Goal: Transaction & Acquisition: Purchase product/service

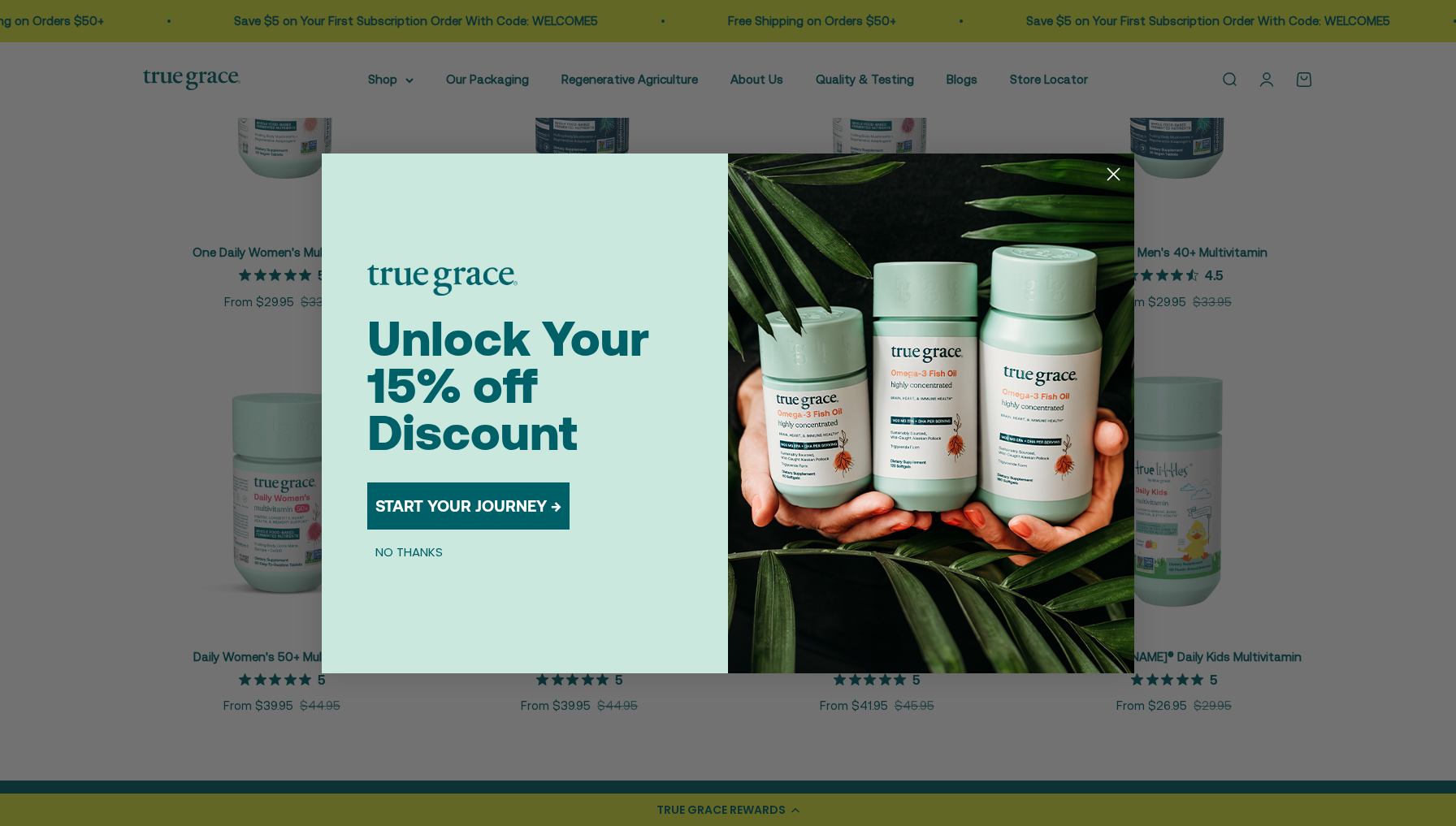
scroll to position [64, 0]
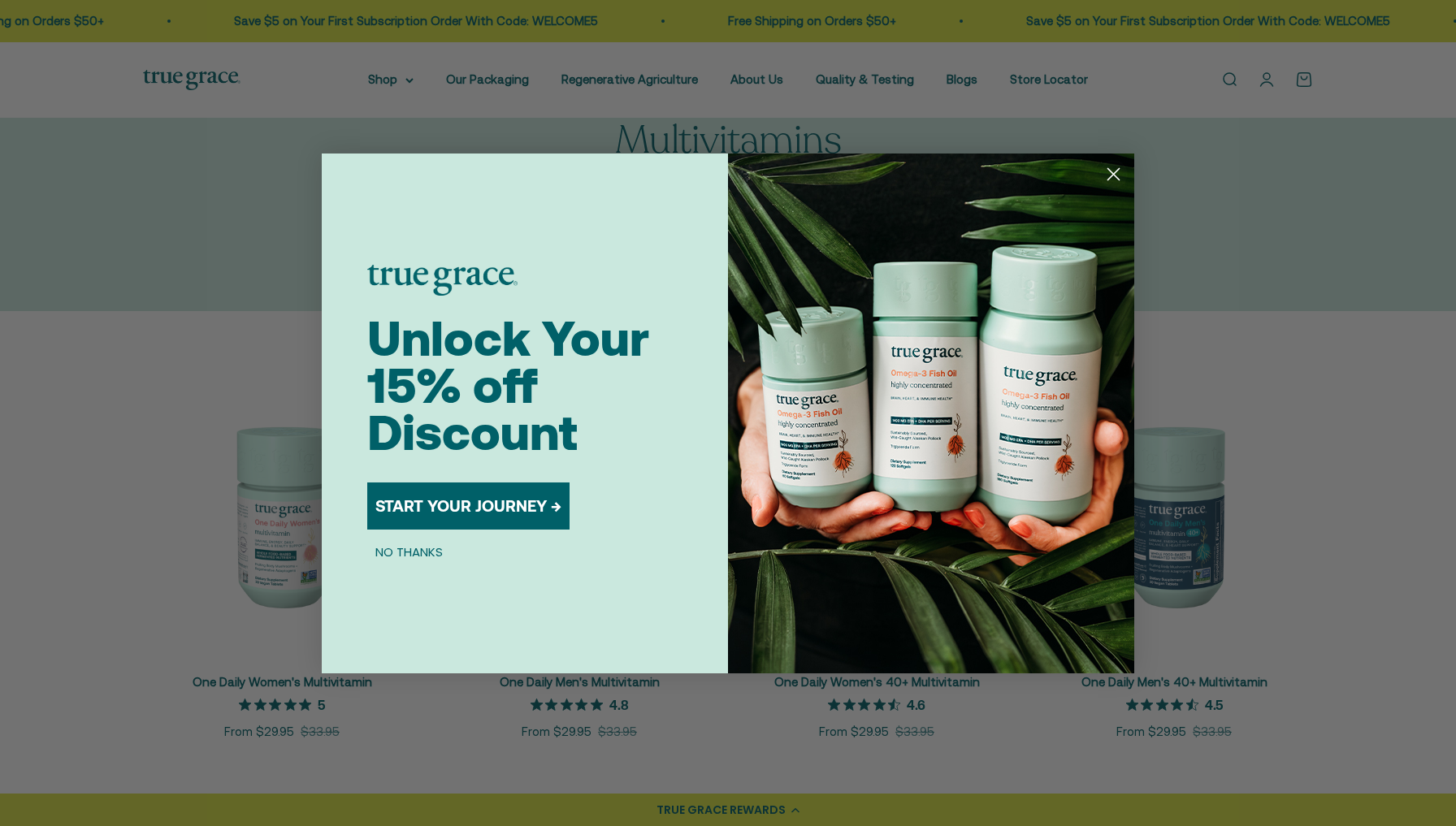
click at [1112, 174] on icon "Close dialog" at bounding box center [1113, 174] width 29 height 29
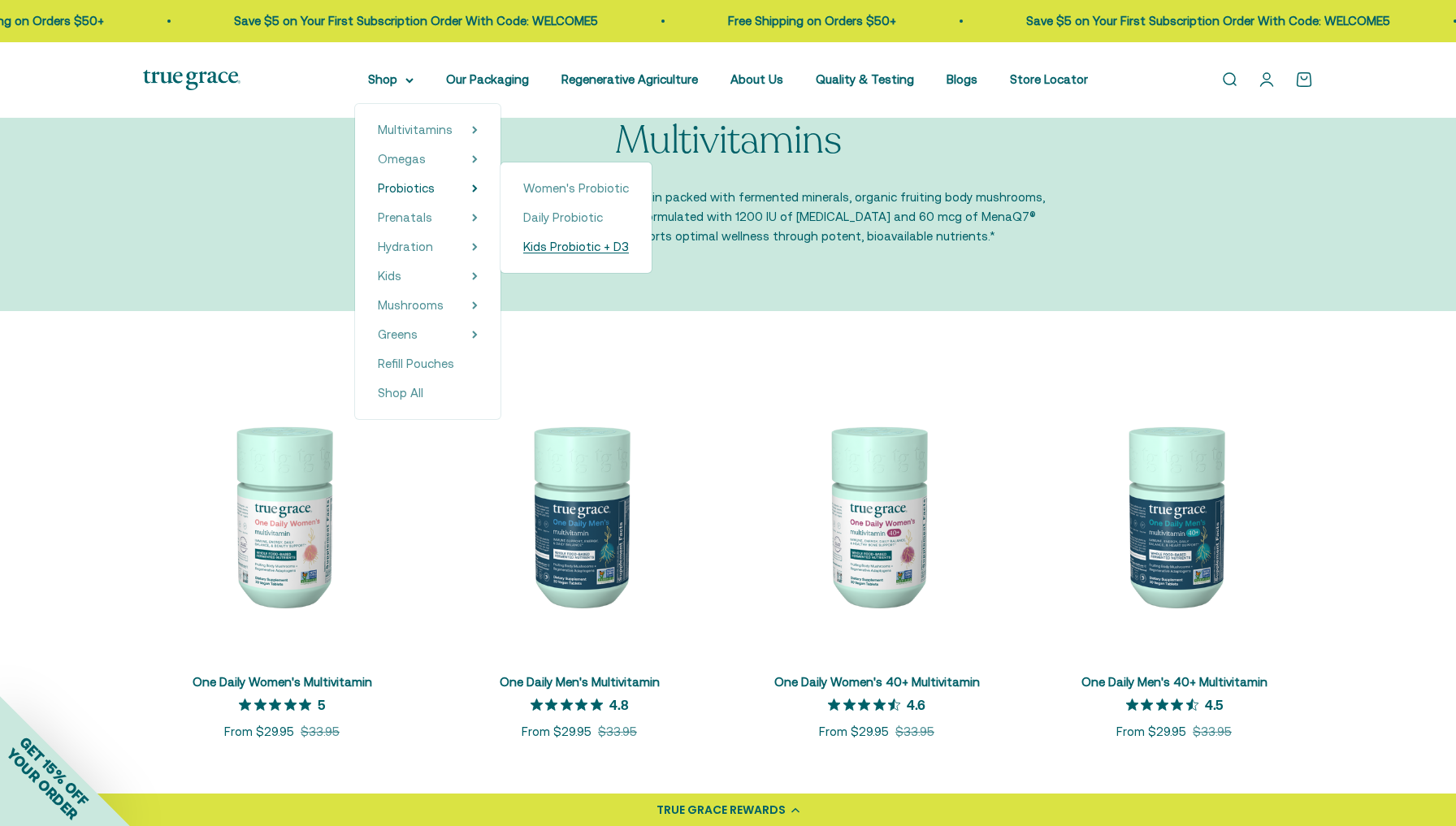
click at [533, 249] on span "Kids Probiotic + D3" at bounding box center [575, 246] width 105 height 14
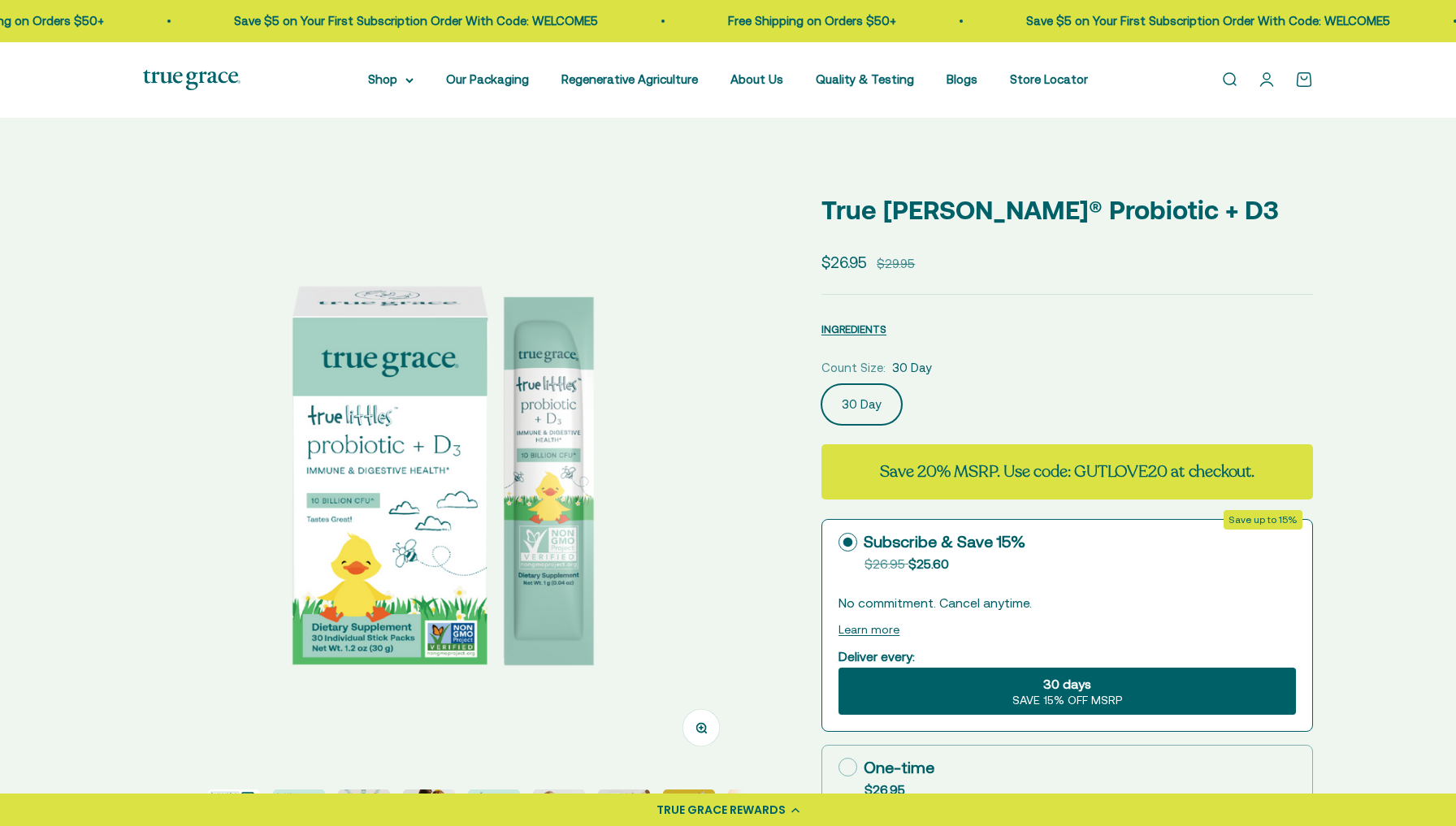
select select "3"
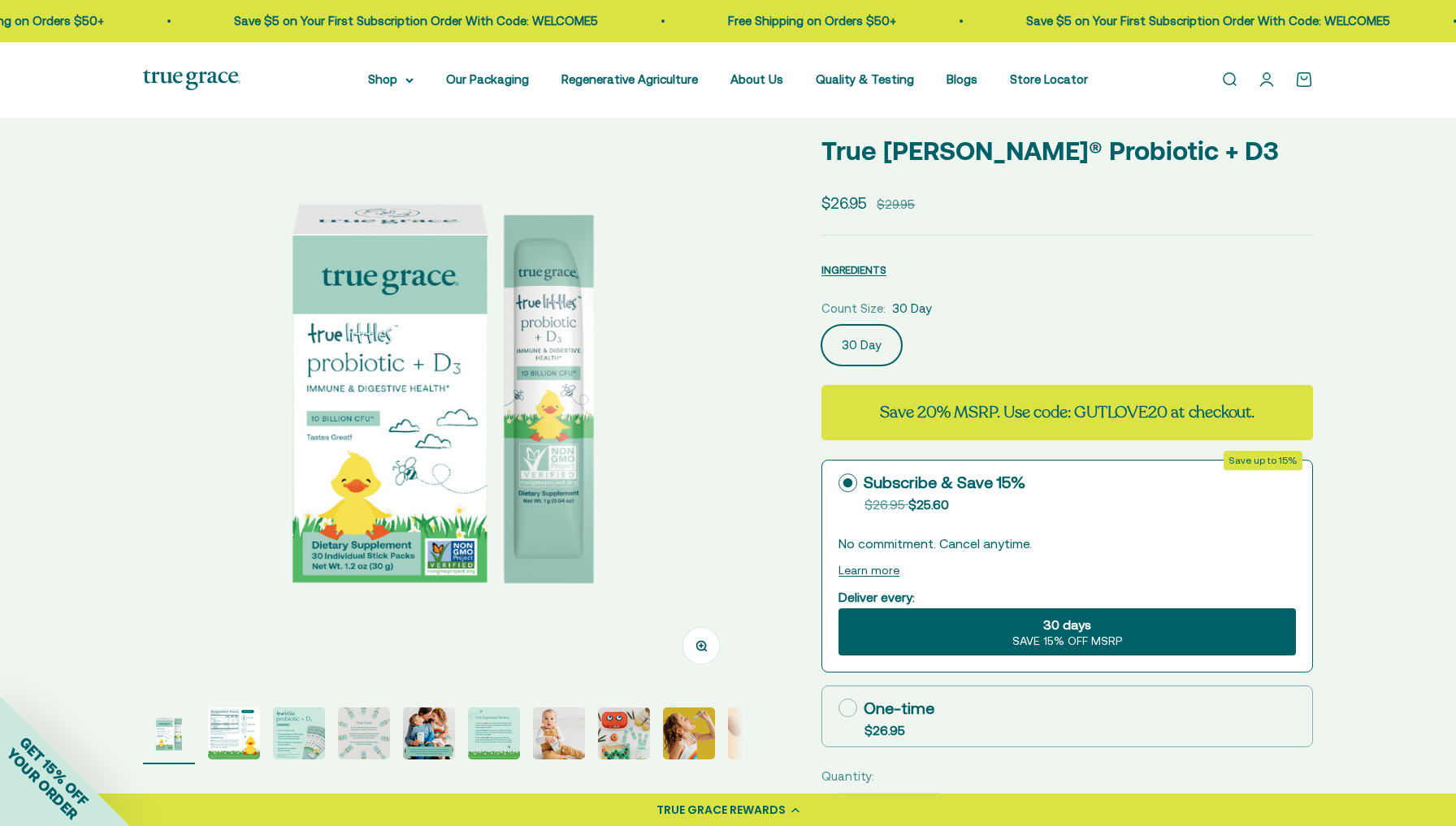
click at [849, 713] on icon at bounding box center [847, 708] width 18 height 18
click at [838, 708] on input "One-time $26.95" at bounding box center [837, 708] width 1 height 1
radio input "true"
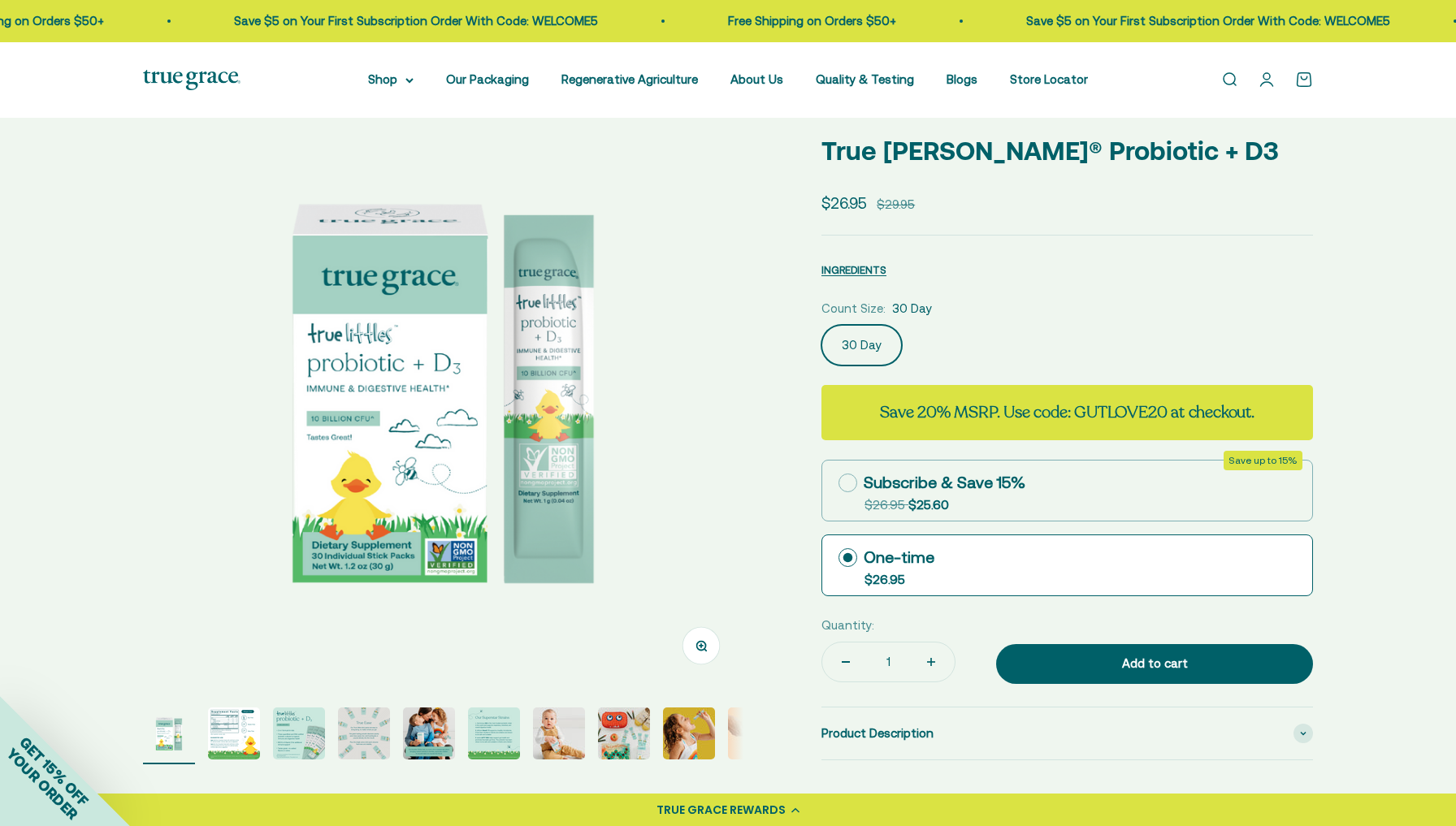
click at [931, 665] on icon "Increase quantity" at bounding box center [931, 661] width 0 height 8
type input "2"
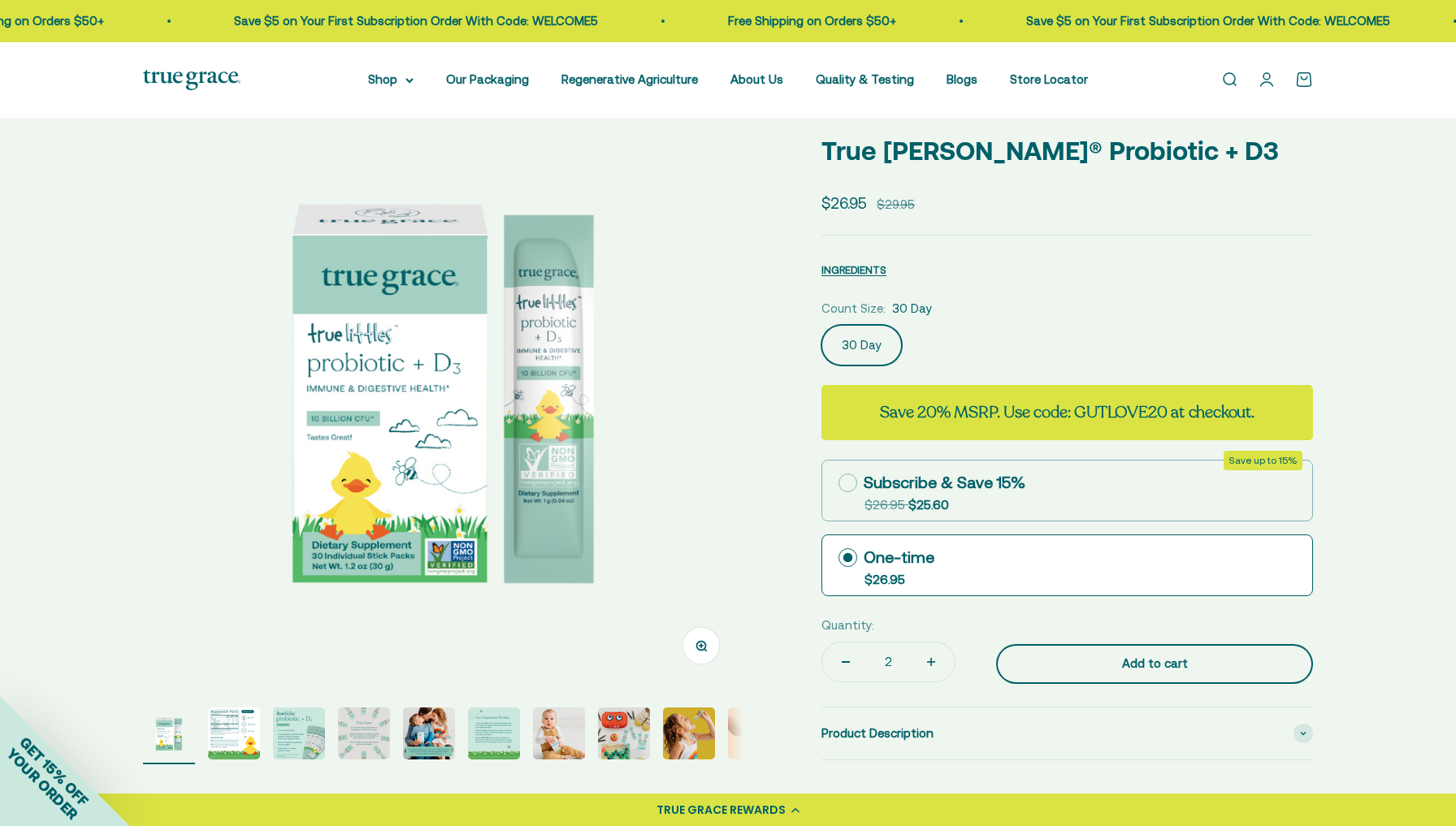
click at [1052, 655] on div "Add to cart" at bounding box center [1154, 663] width 252 height 19
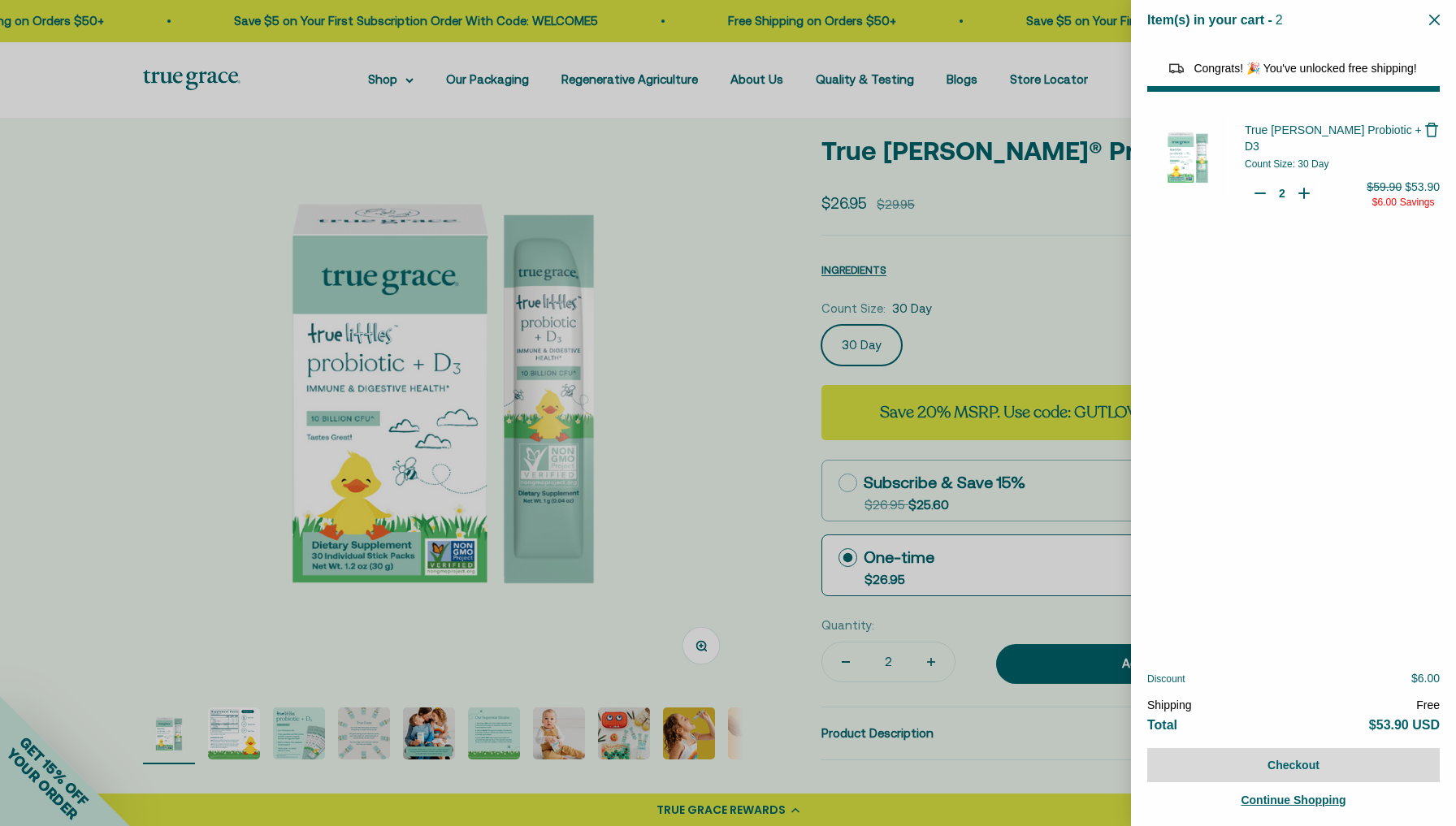
select select "44163639509206"
select select "46081071972566"
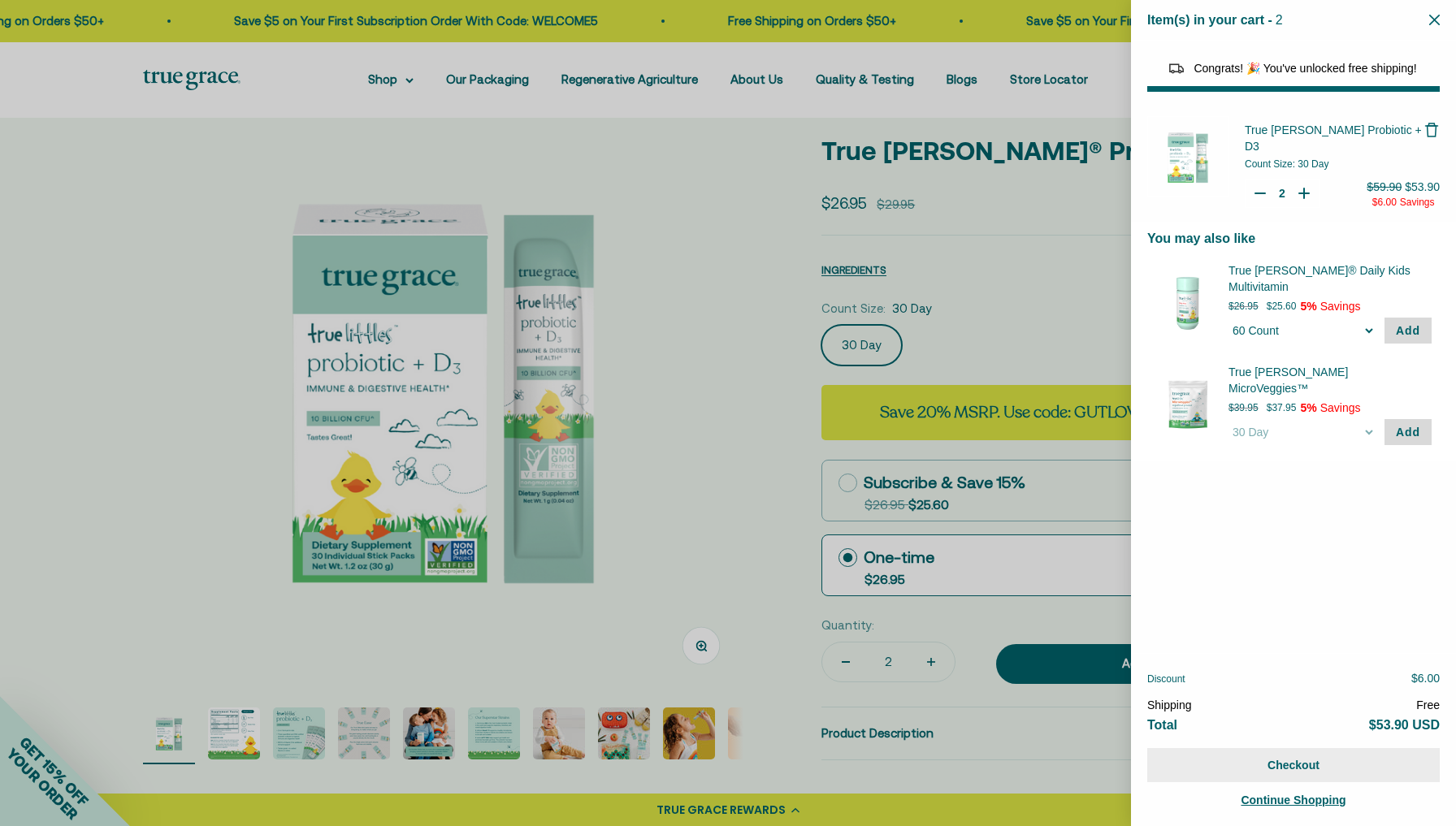
click at [1293, 775] on button "Checkout" at bounding box center [1293, 765] width 292 height 34
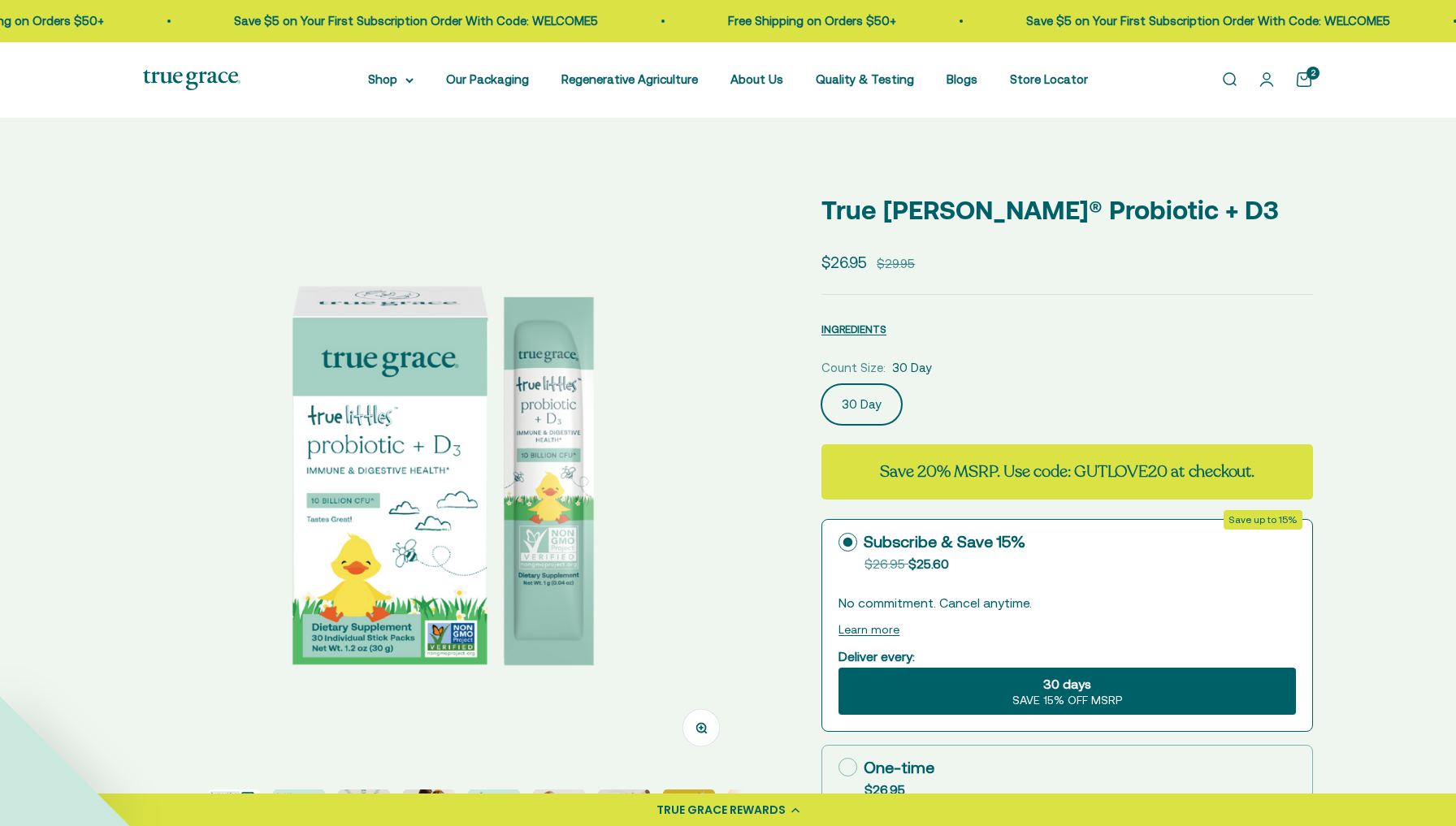
select select "3"
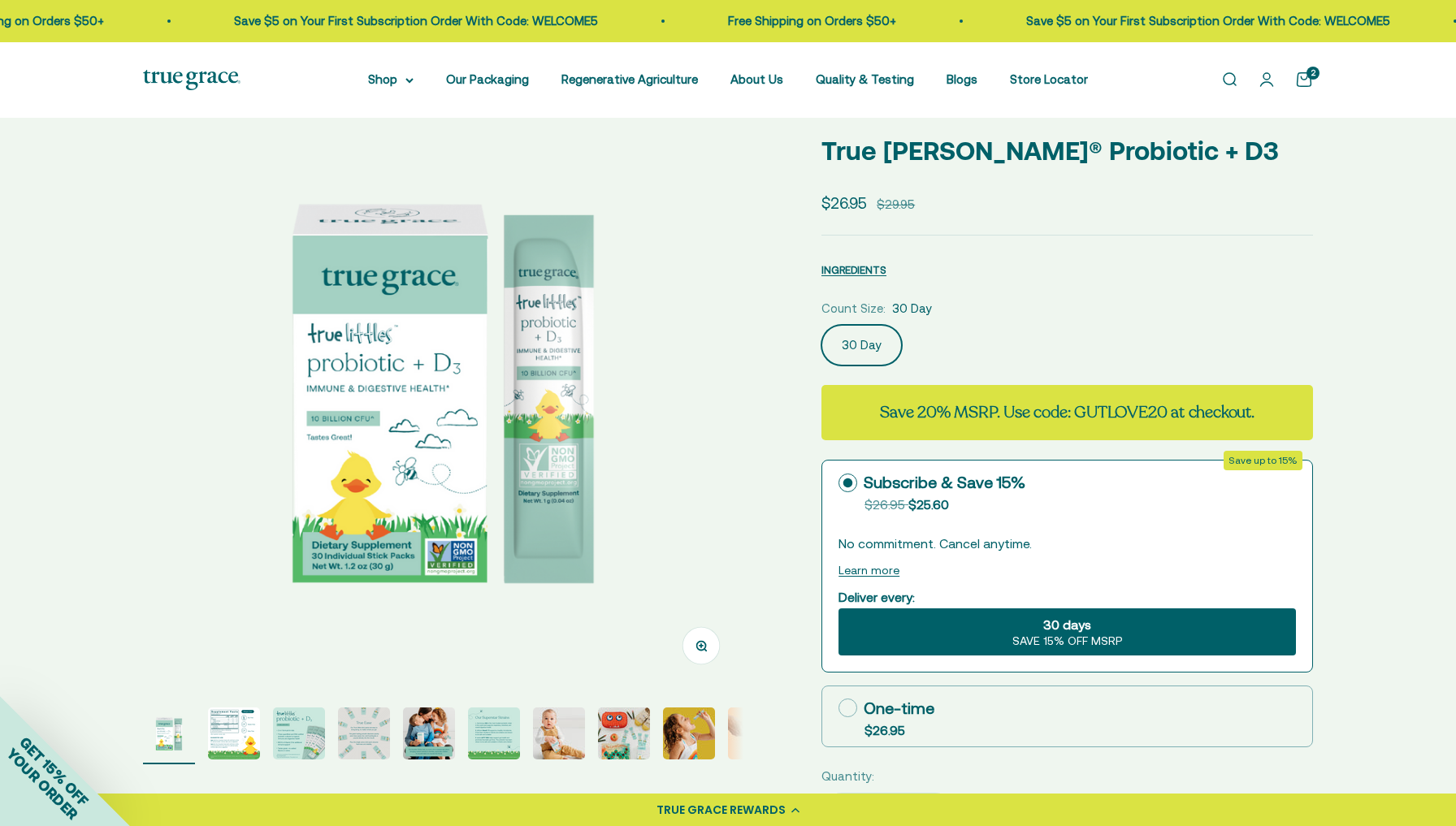
click at [1301, 79] on link "Open cart 2" at bounding box center [1304, 79] width 18 height 18
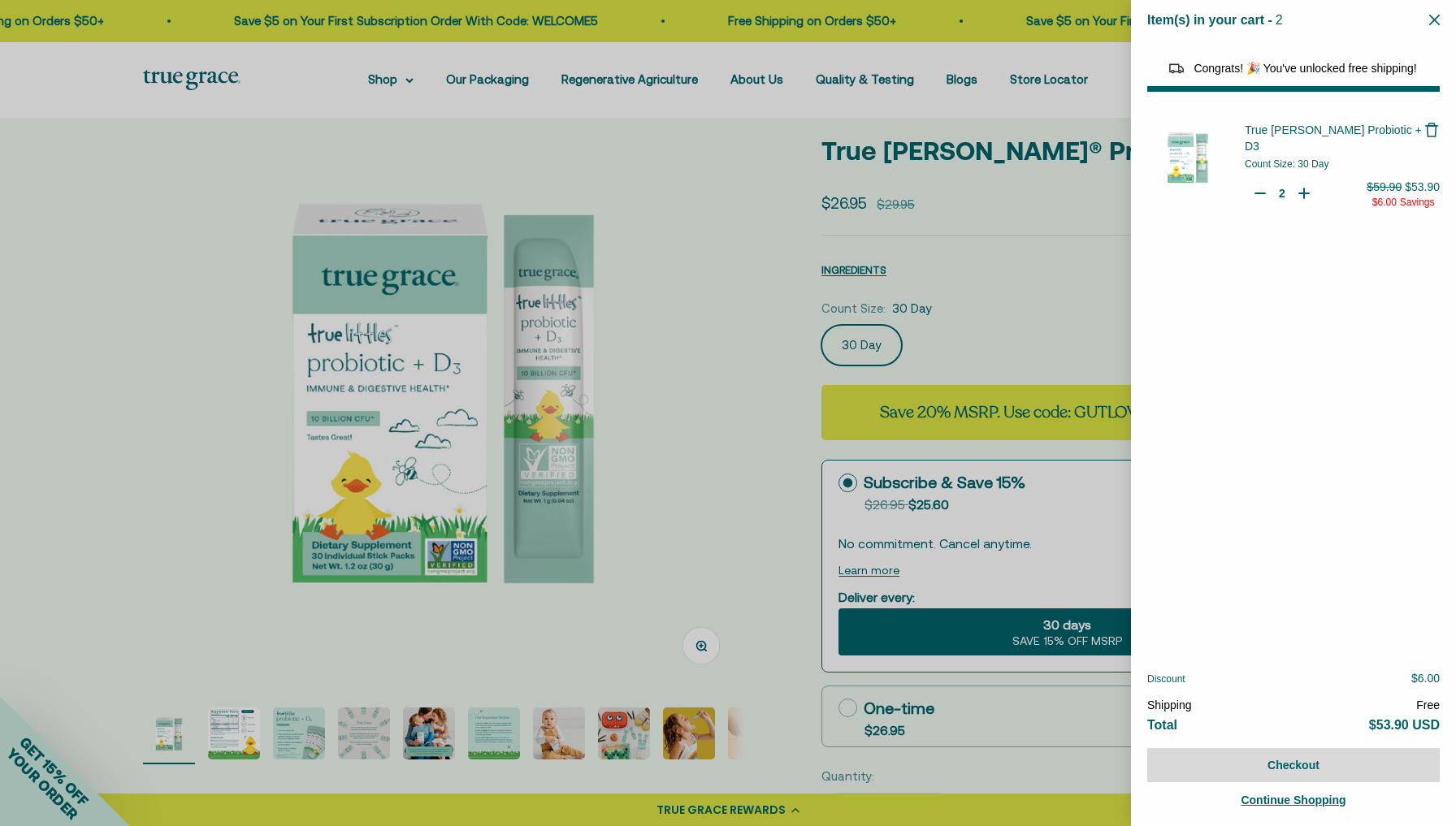
select select "44163639509206"
select select "46081071972566"
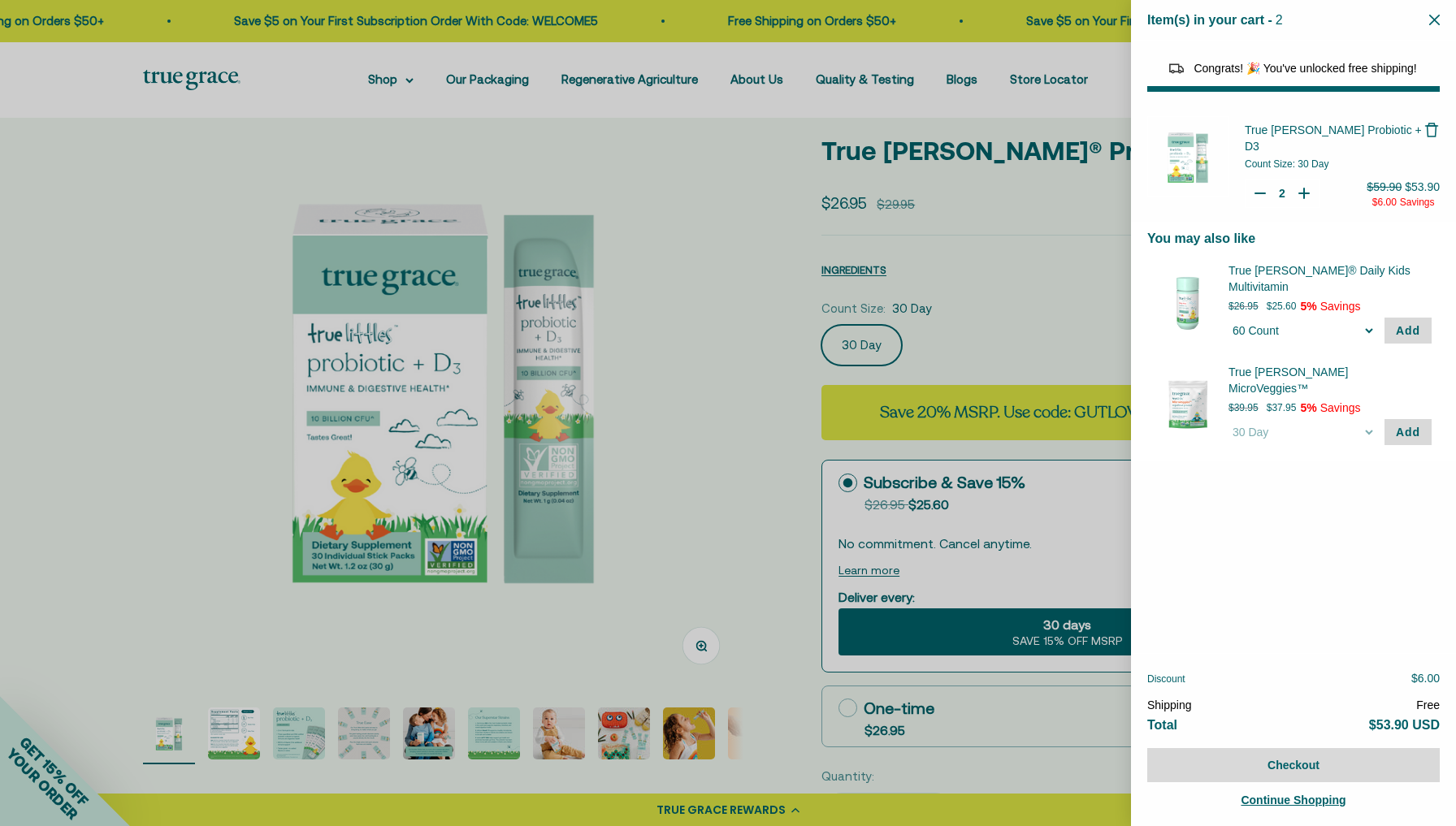
click at [1270, 797] on span "Continue Shopping" at bounding box center [1292, 800] width 104 height 13
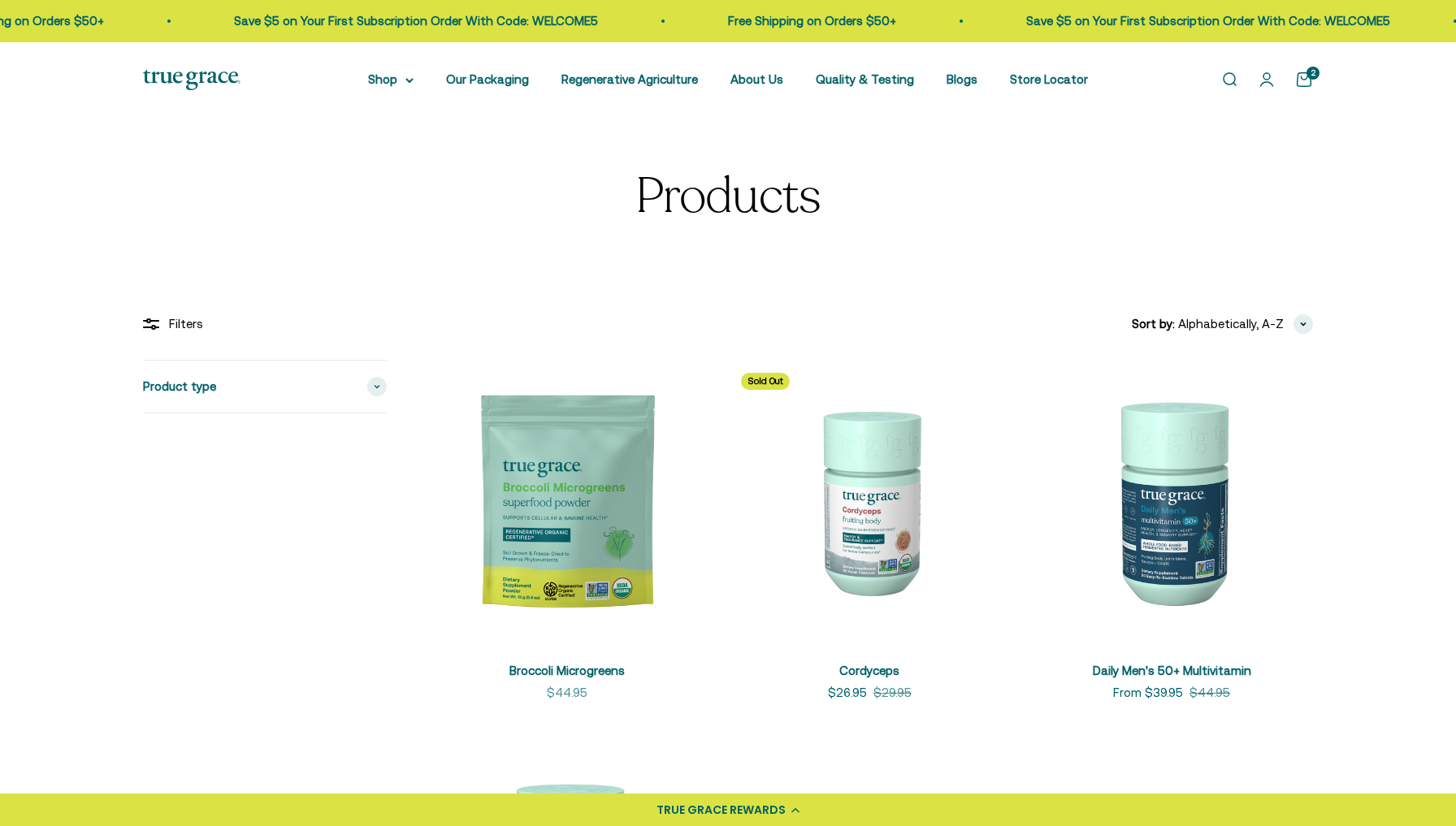
click at [1302, 82] on link "Open cart 2" at bounding box center [1304, 79] width 18 height 18
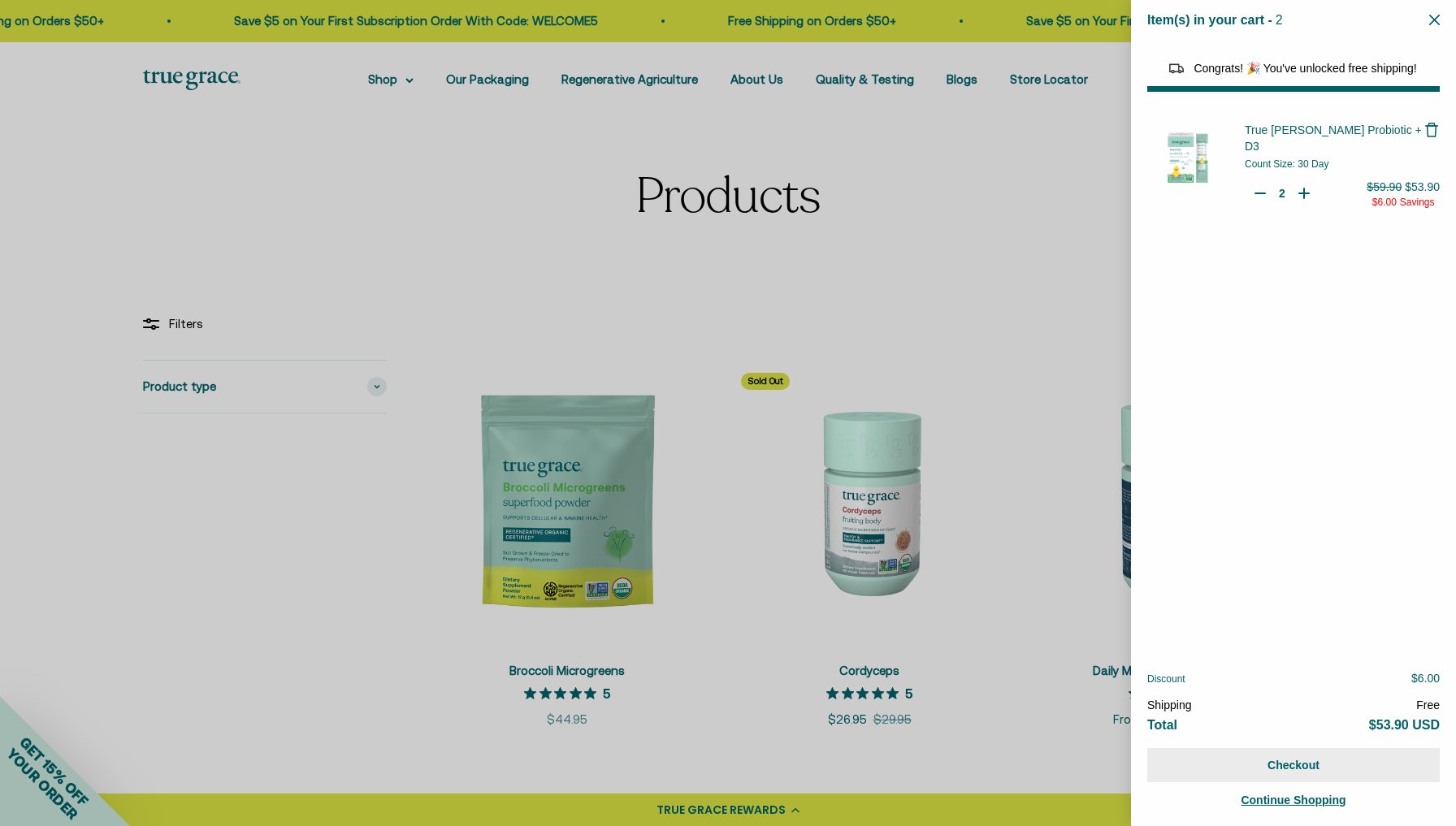
select select "44163639509206"
select select "46081071972566"
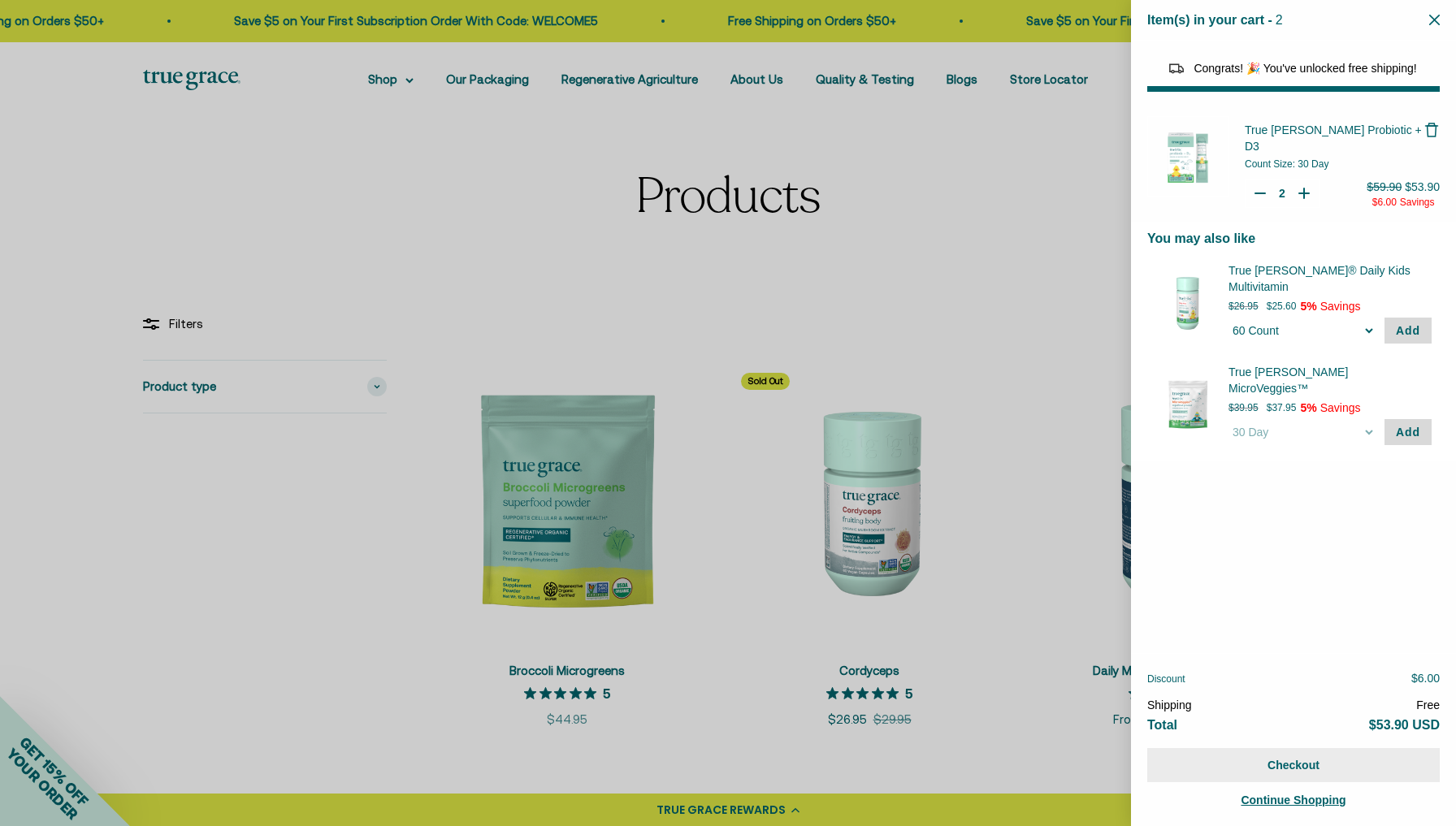
click at [1288, 770] on button "Checkout" at bounding box center [1293, 765] width 292 height 34
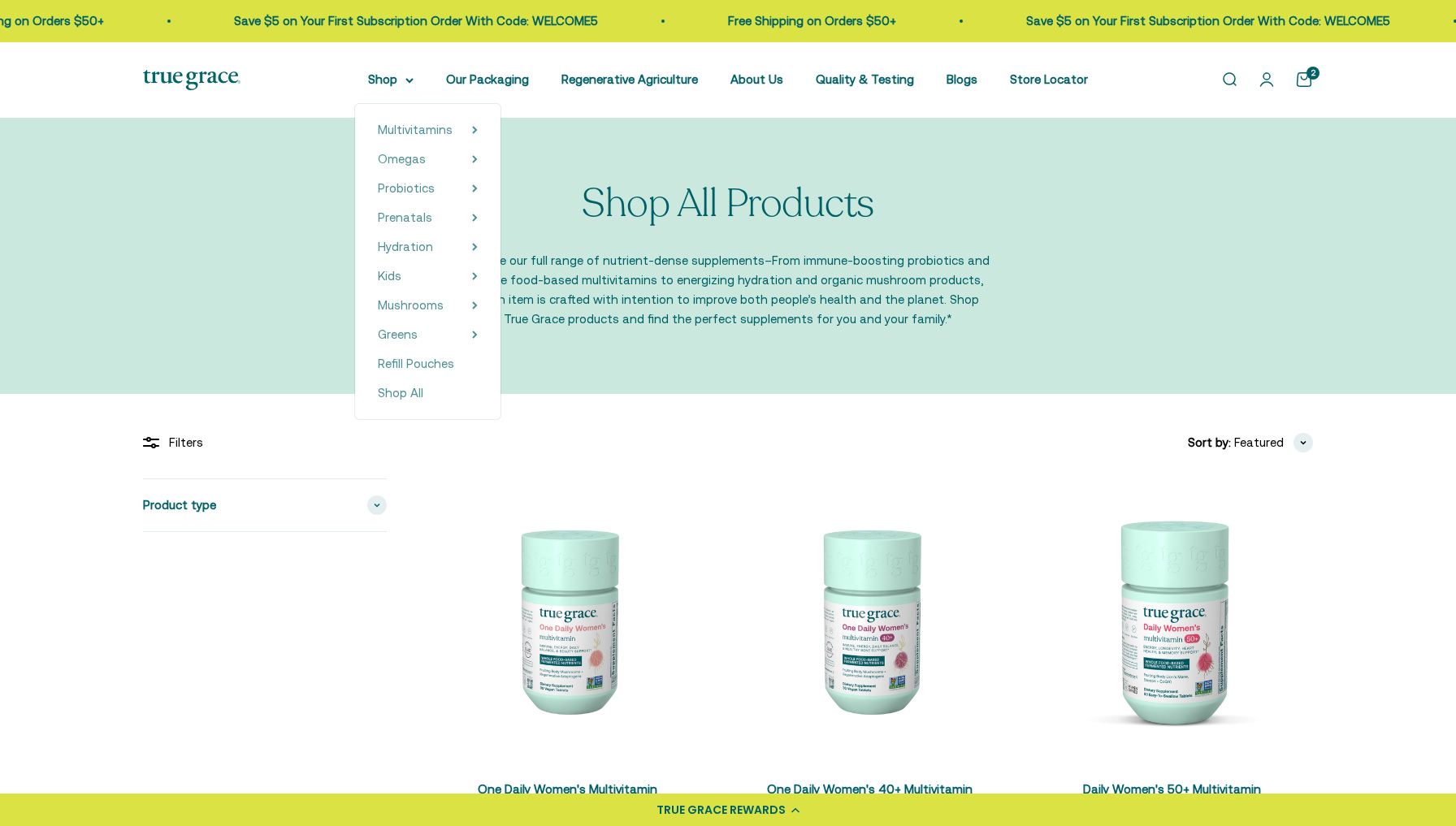
click at [406, 82] on icon at bounding box center [409, 81] width 8 height 6
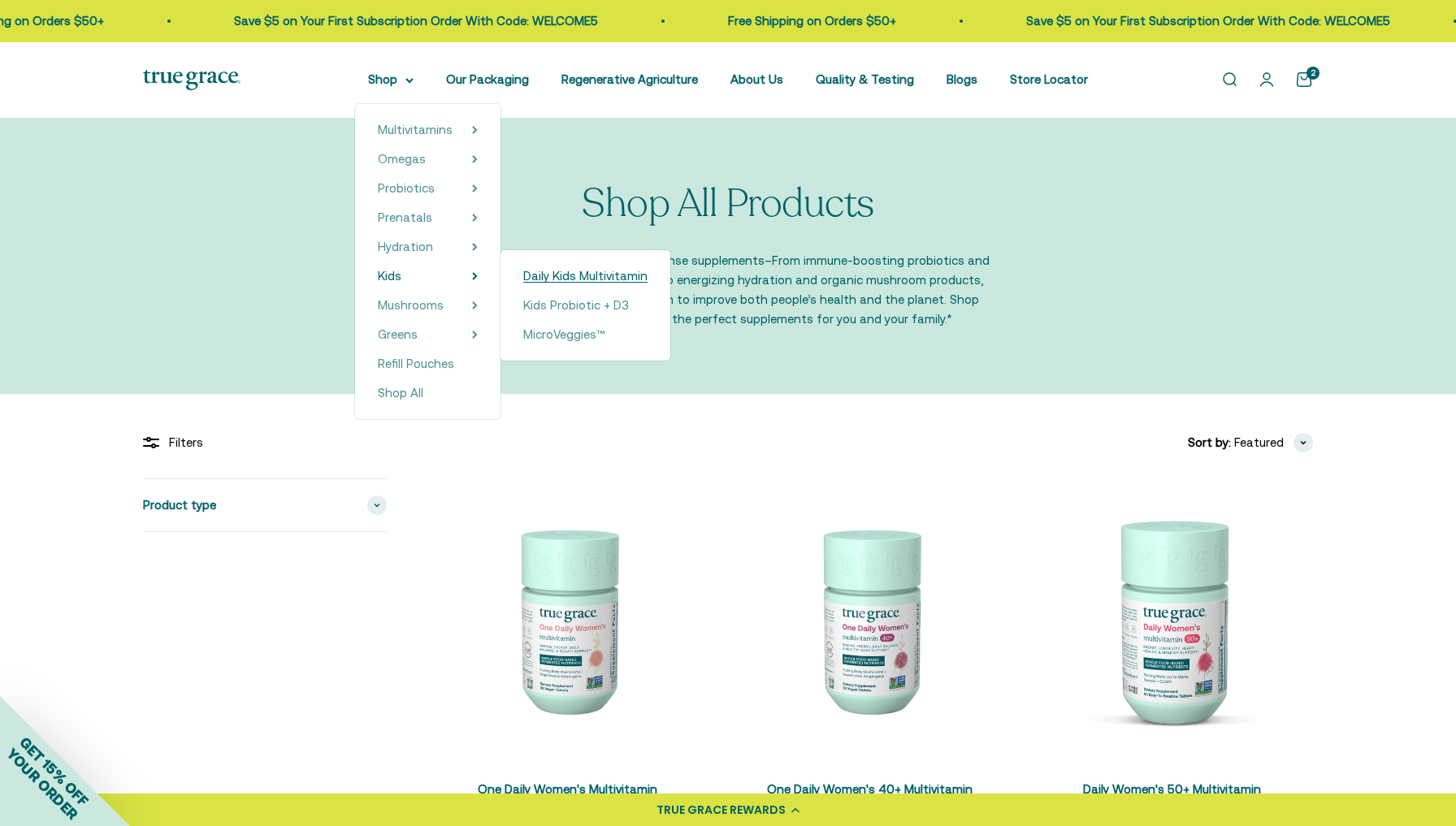
click at [527, 276] on span "Daily Kids Multivitamin" at bounding box center [585, 276] width 124 height 14
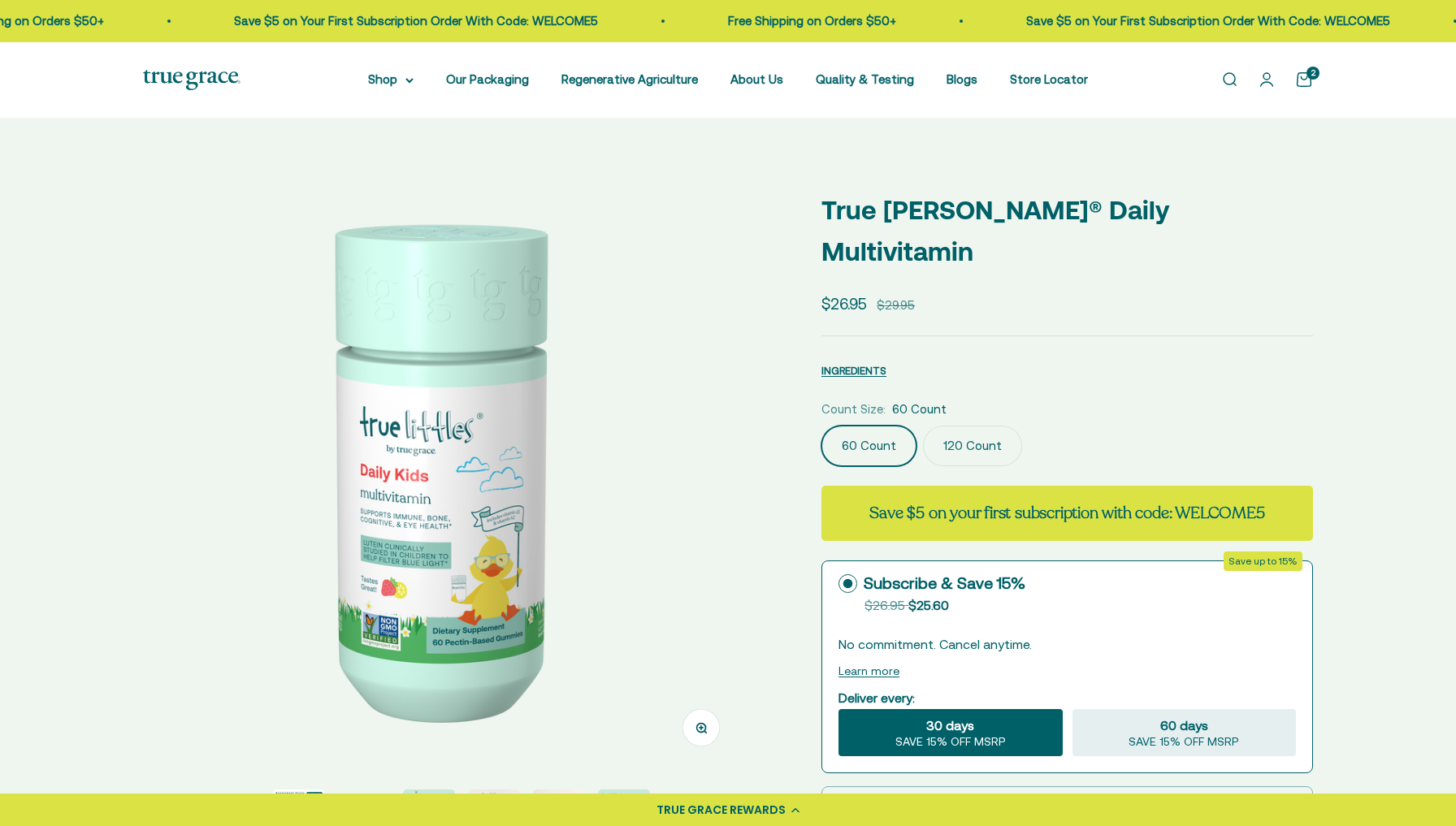
select select "3"
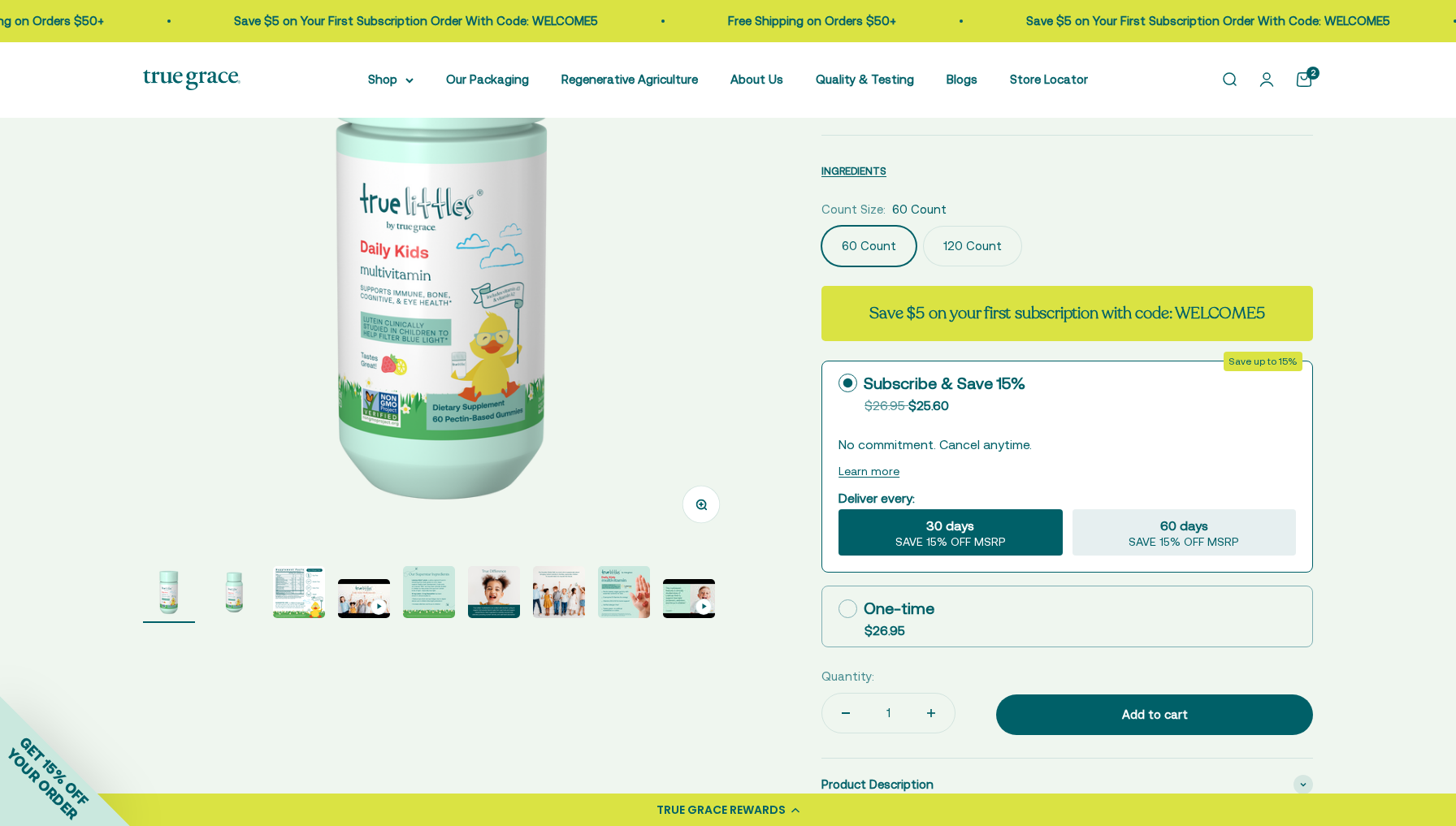
scroll to position [222, 0]
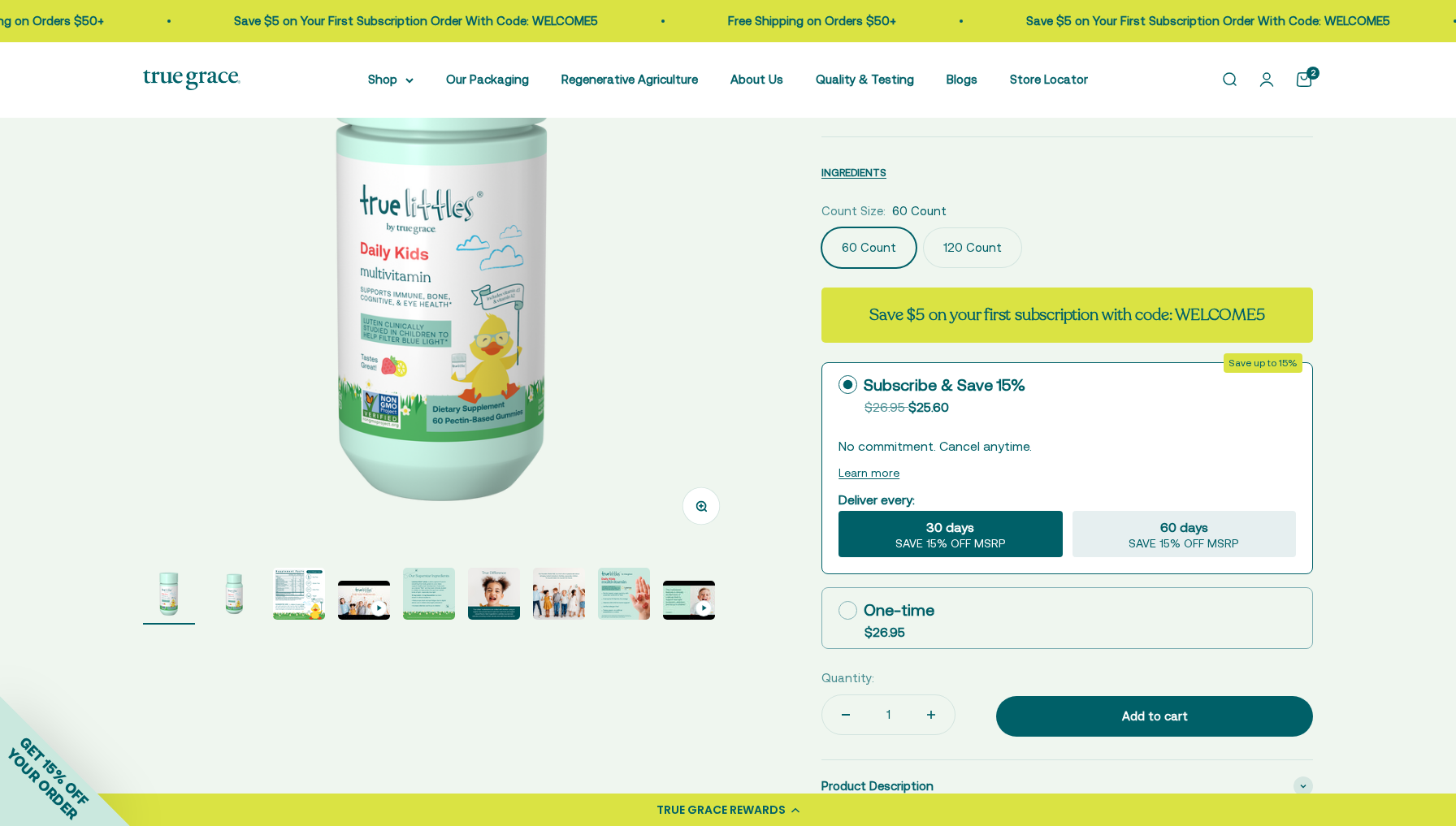
click at [972, 227] on label "120 Count" at bounding box center [972, 247] width 99 height 41
click at [822, 226] on input "120 Count" at bounding box center [821, 226] width 1 height 1
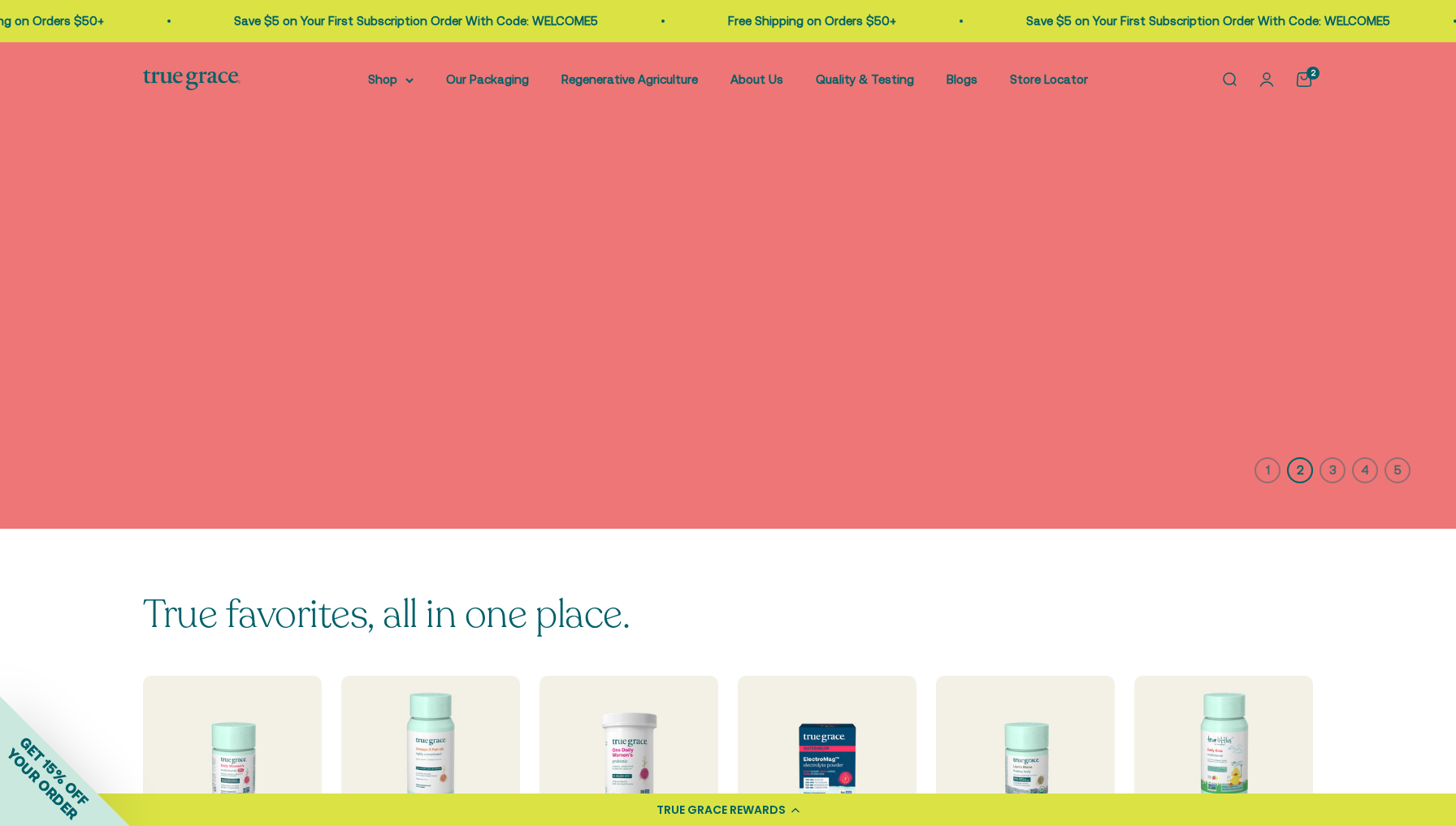
click at [525, 205] on img at bounding box center [728, 285] width 1456 height 487
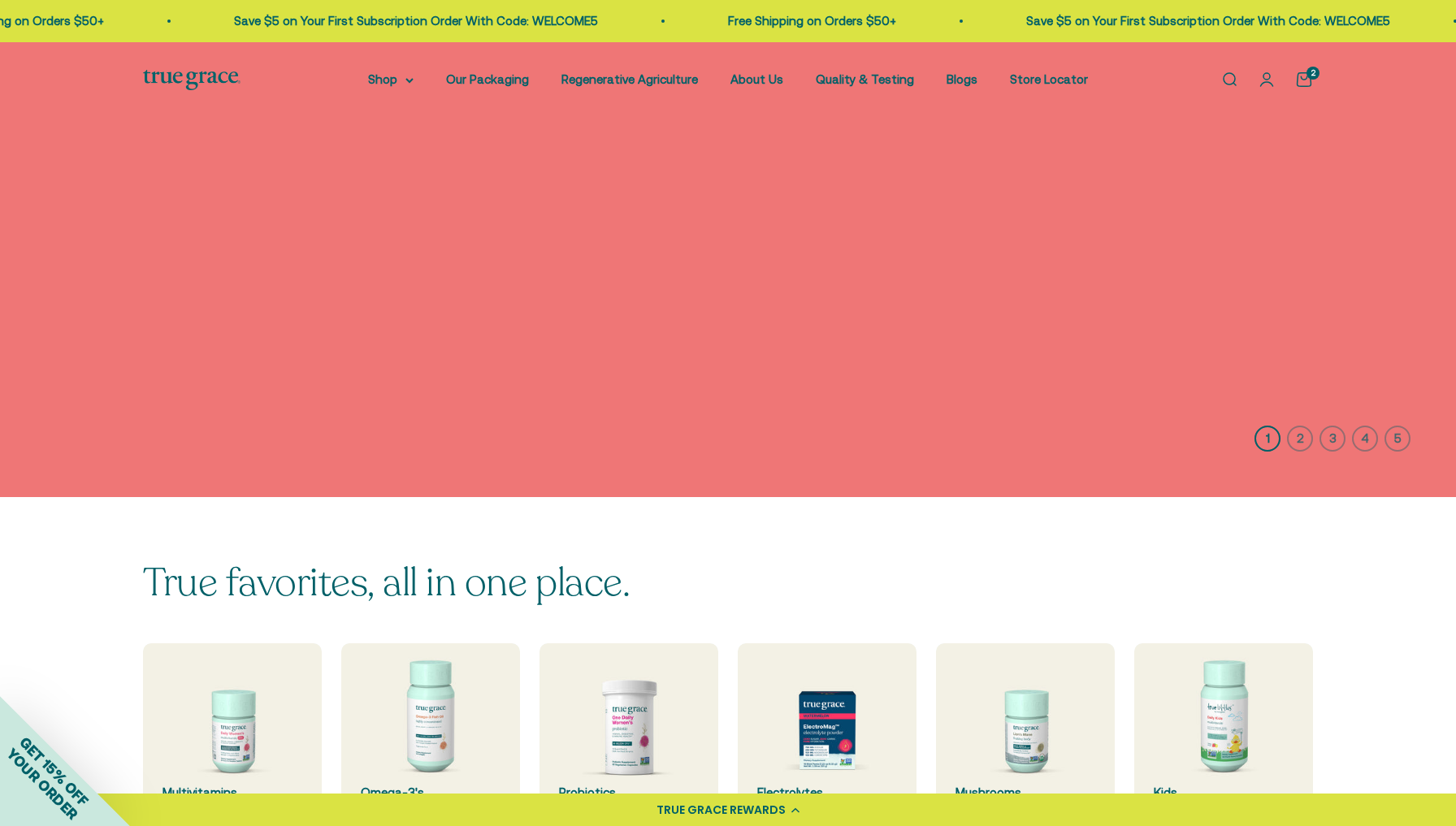
click at [644, 185] on p "Take 20% off MSRP sitewide for Non-GMO Month." at bounding box center [728, 189] width 536 height 19
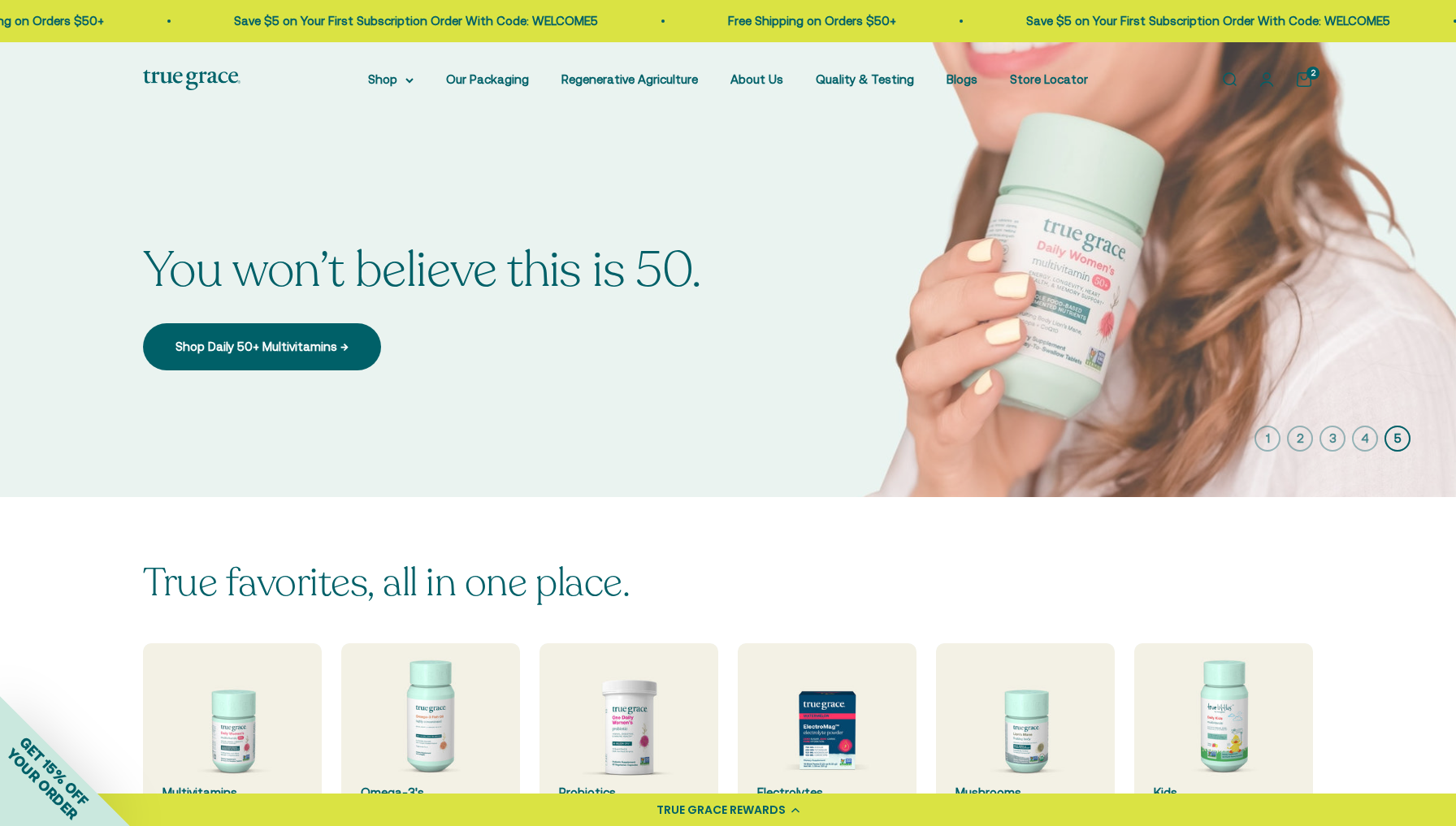
click at [310, 194] on div "You won’t believe this is 50. Shop Daily 50+ Multivitamins →" at bounding box center [421, 269] width 558 height 202
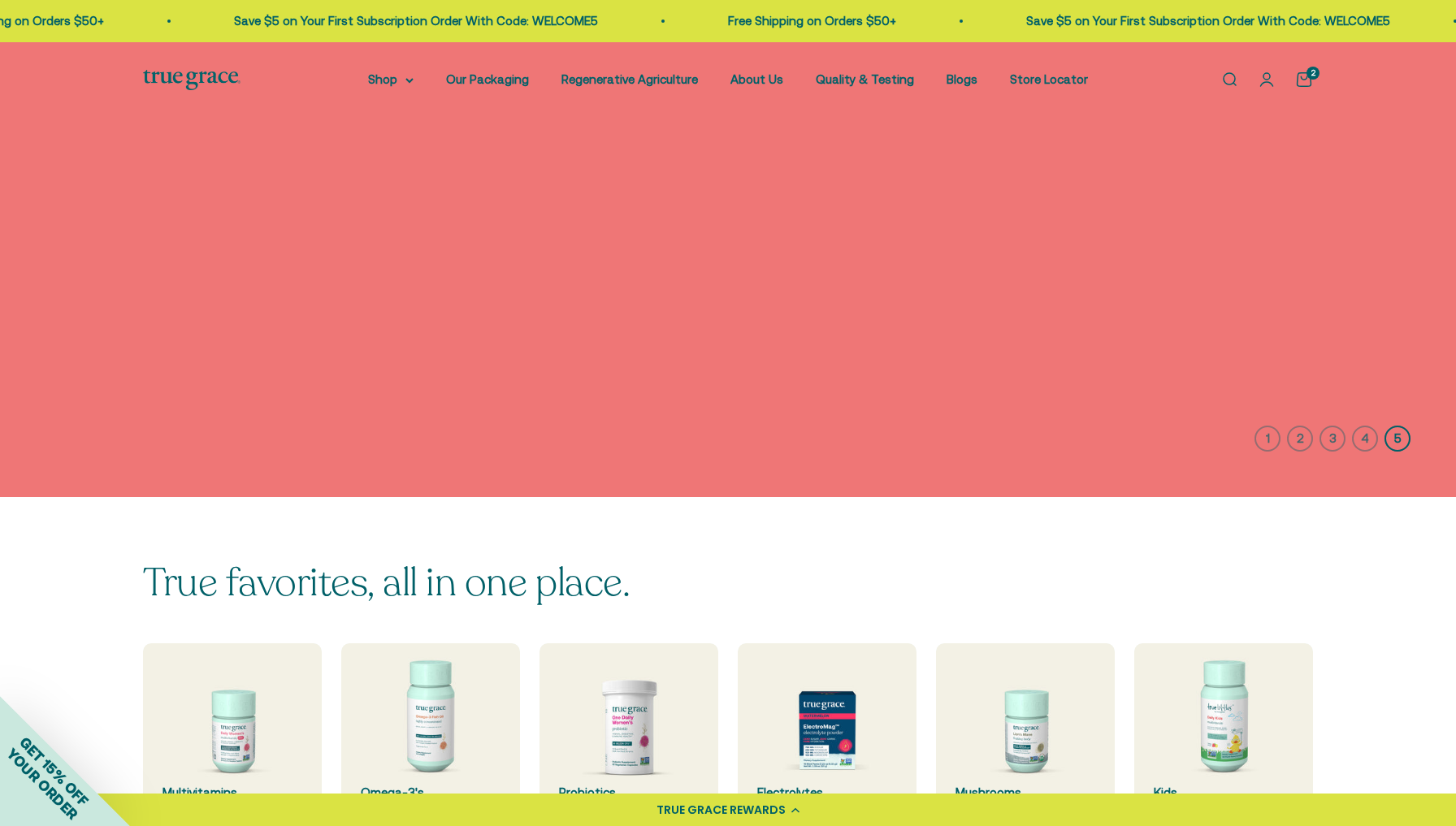
click at [429, 203] on div "You won’t believe this is 50. Shop Daily 50+ Multivitamins →" at bounding box center [421, 269] width 558 height 202
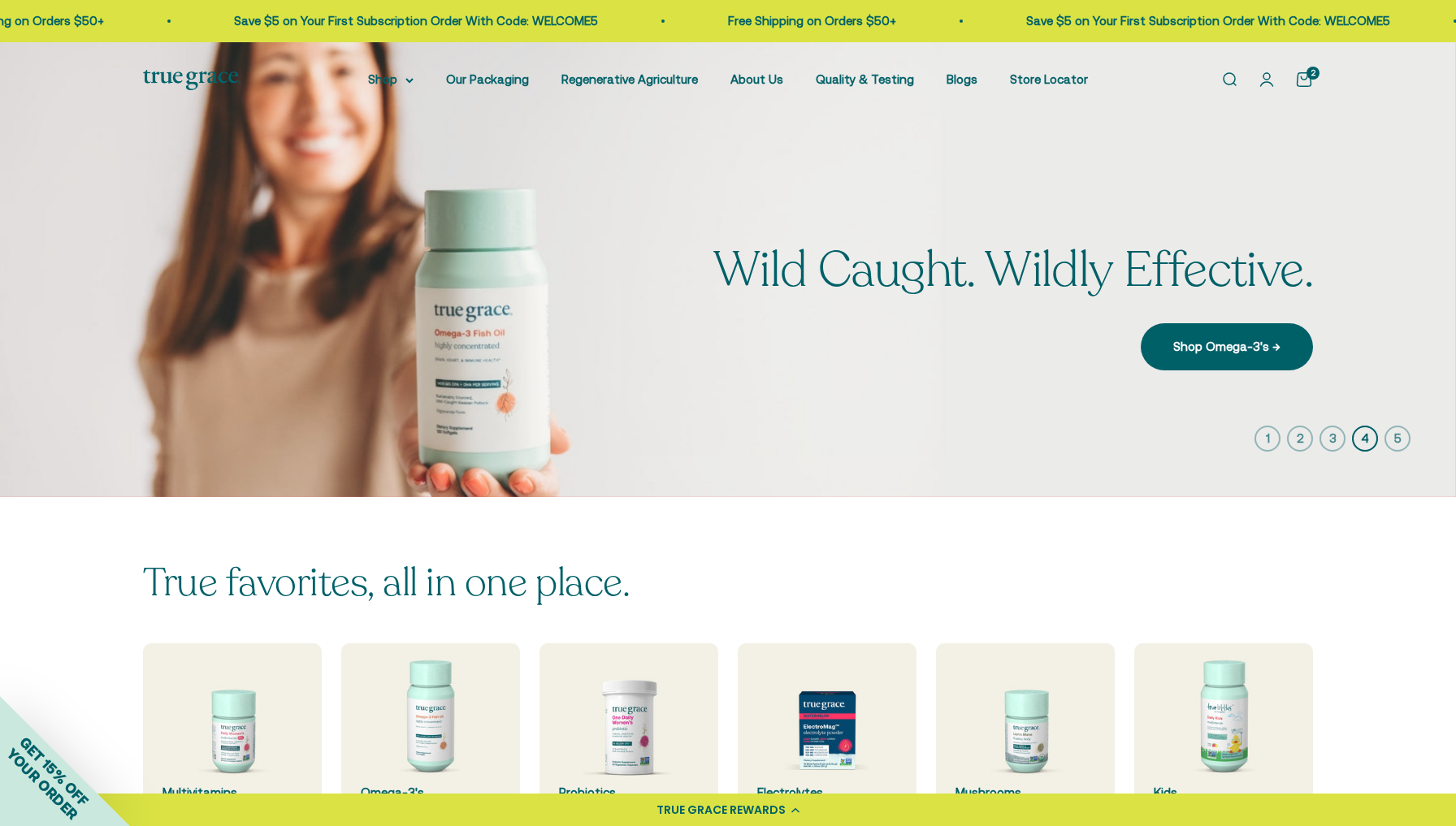
click at [429, 203] on img at bounding box center [728, 270] width 1456 height 455
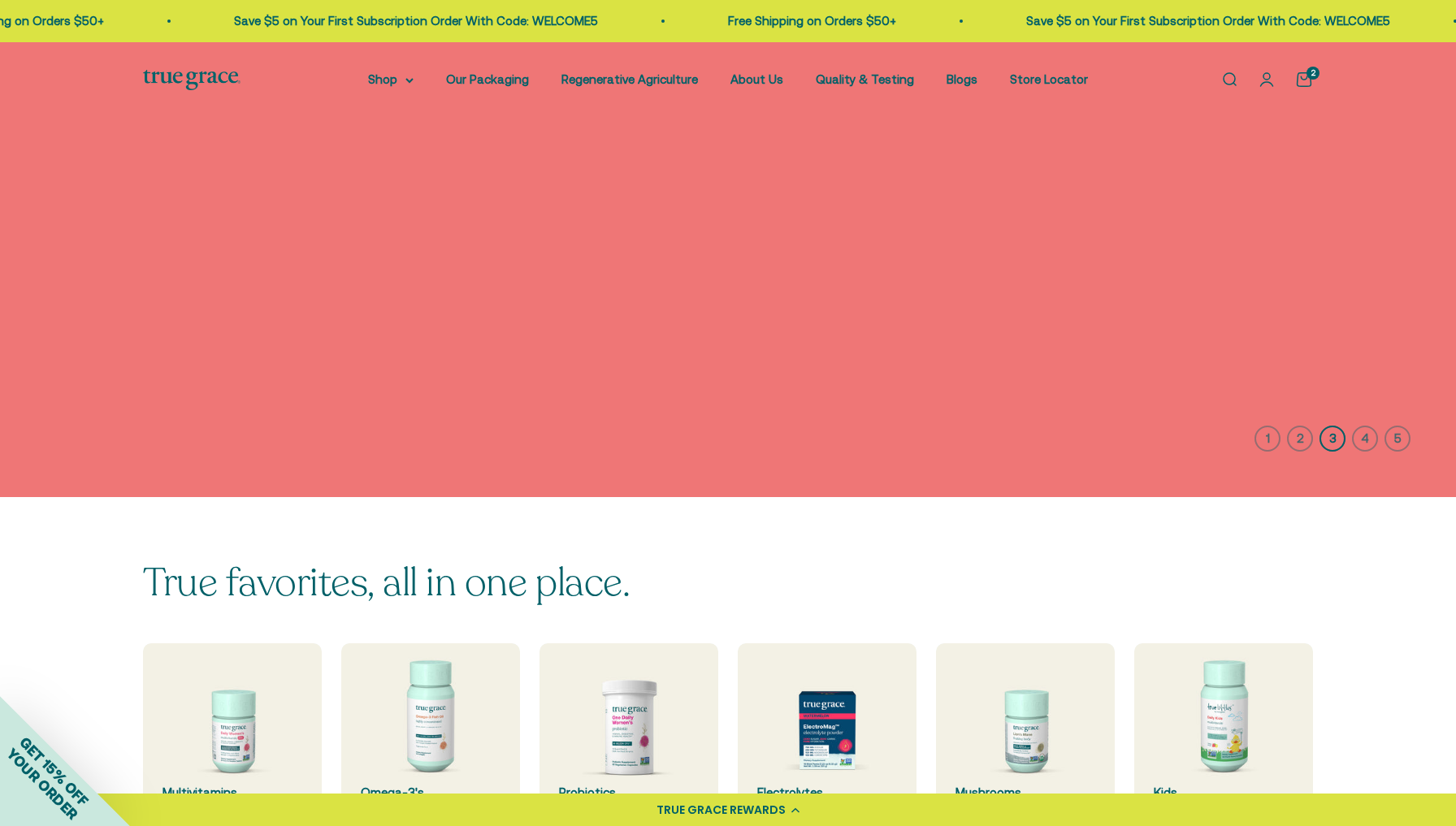
click at [429, 203] on img at bounding box center [728, 270] width 1456 height 455
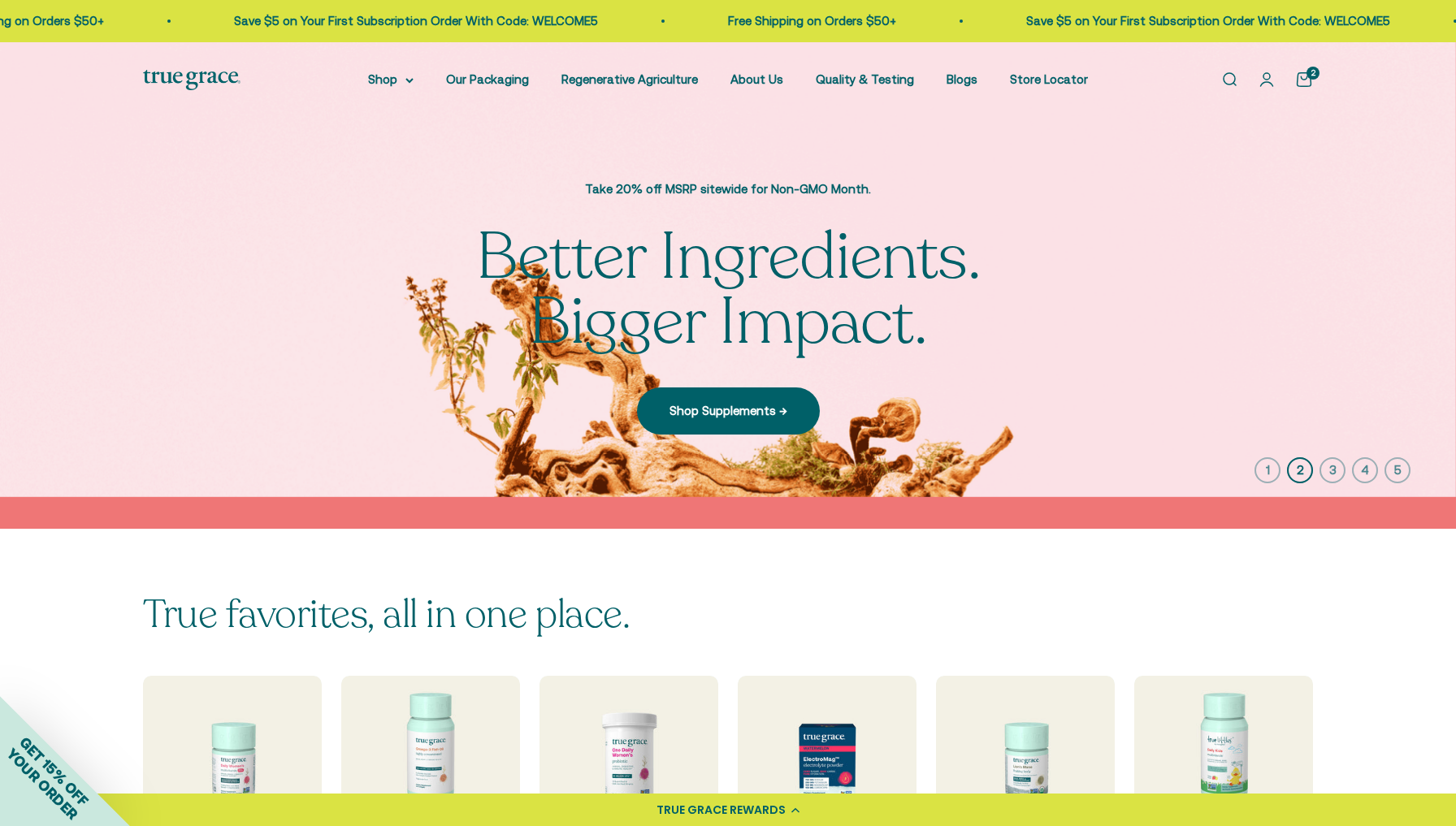
click at [429, 203] on p "Juicy, hydrating, non-GMO goodness" at bounding box center [305, 309] width 325 height 214
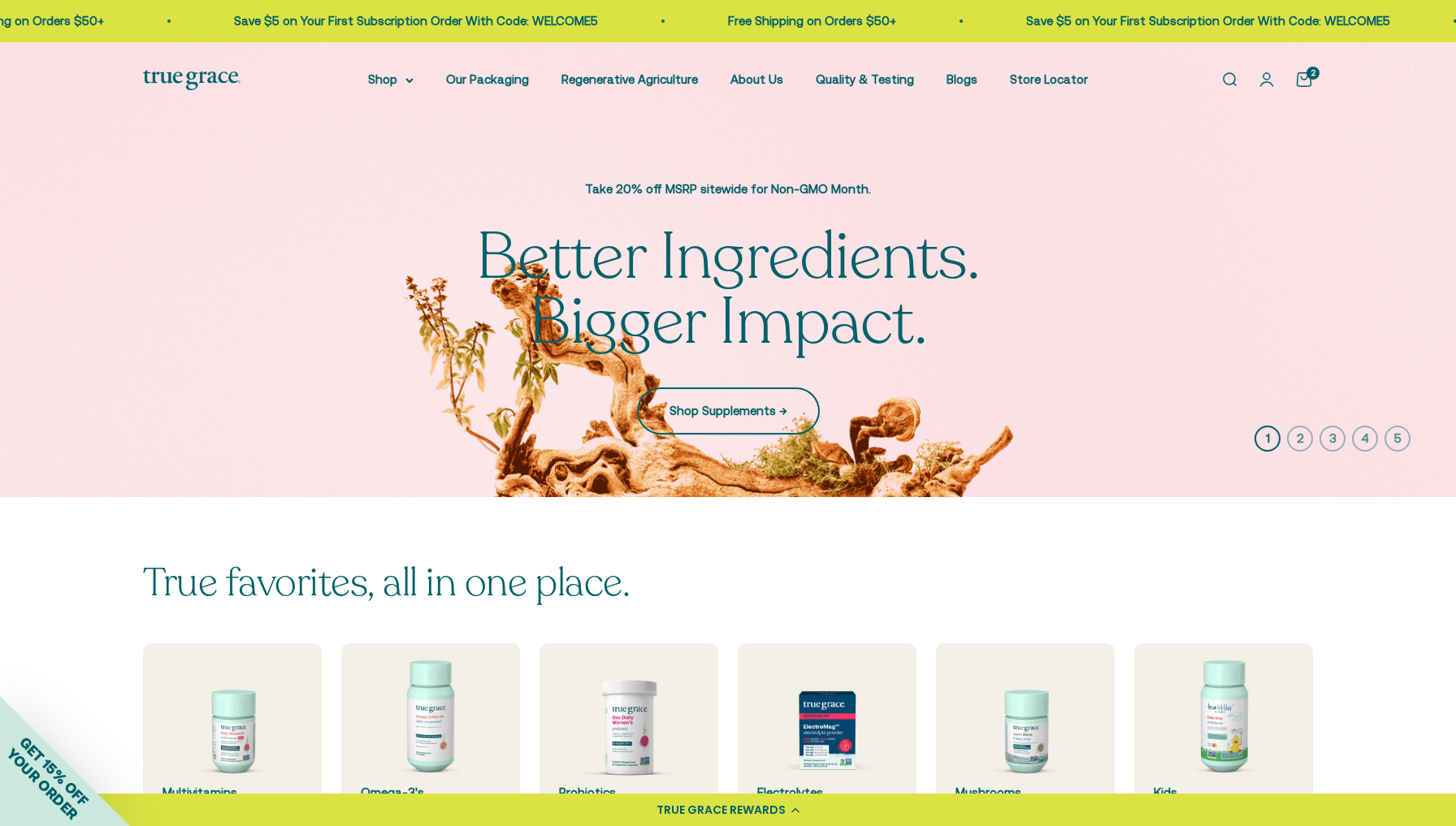
click at [712, 418] on link "Shop Supplements →" at bounding box center [728, 411] width 183 height 47
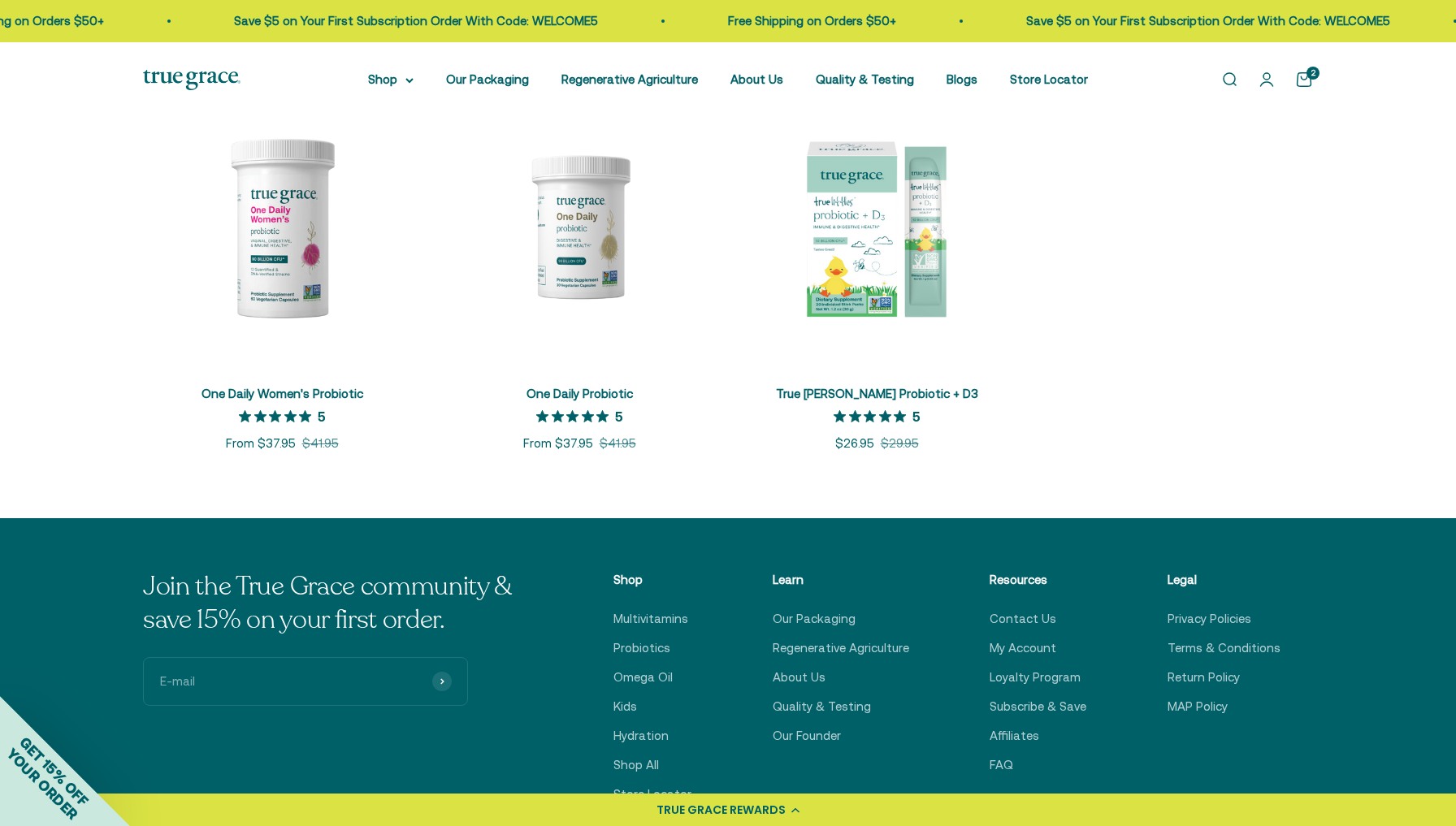
scroll to position [373, 0]
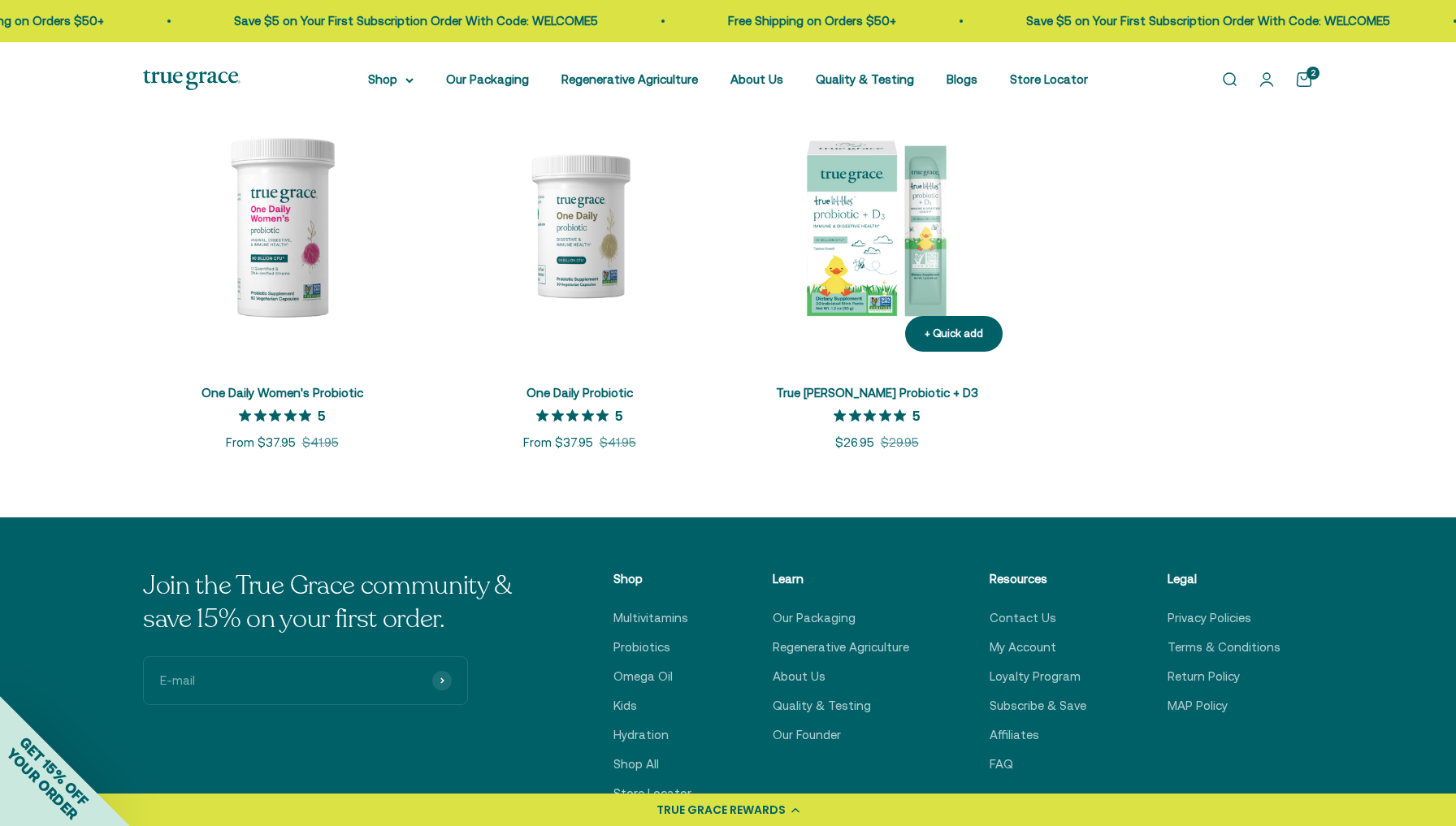
click at [897, 393] on link "True [PERSON_NAME] Probiotic + D3" at bounding box center [876, 393] width 202 height 14
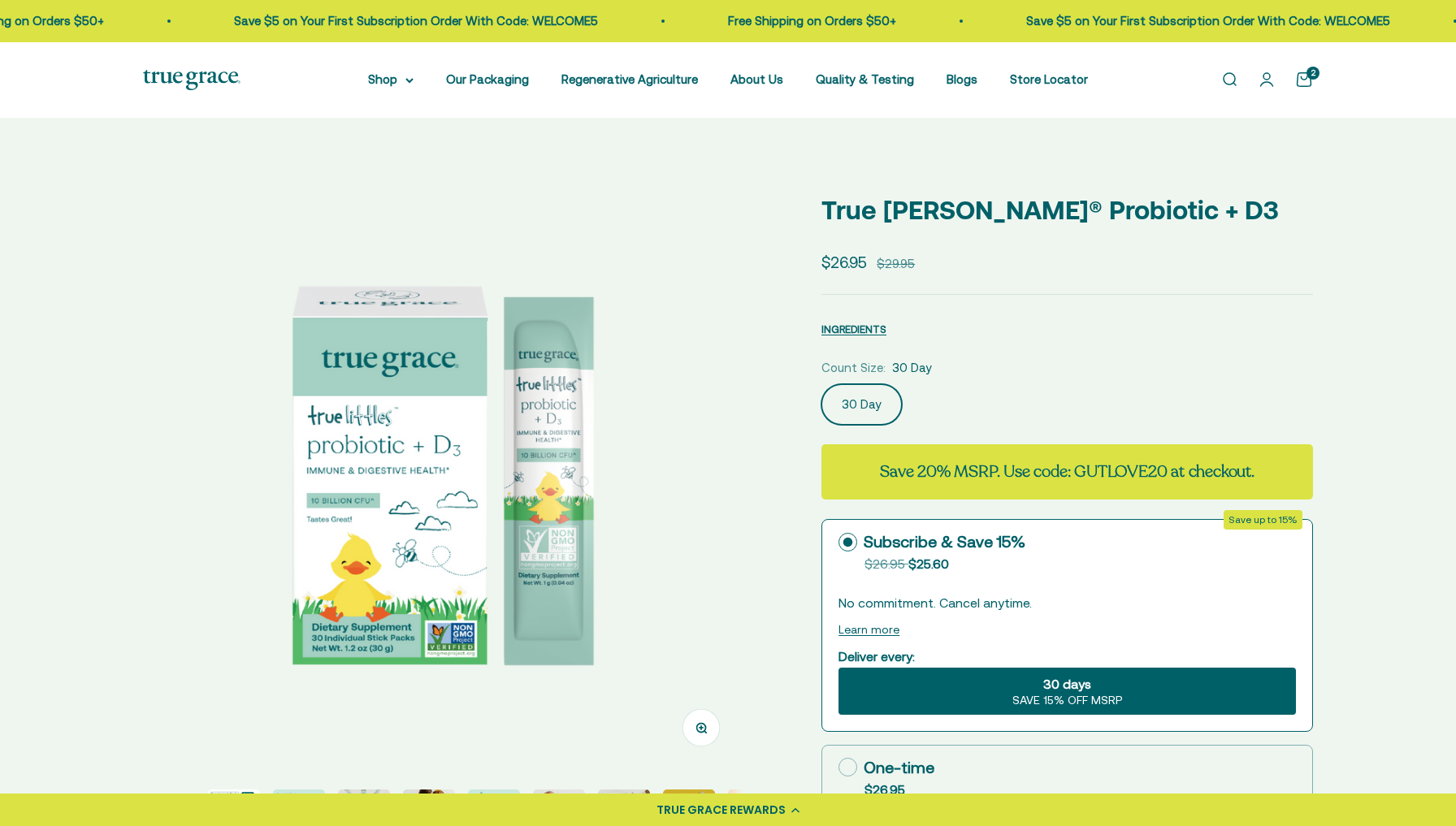
select select "3"
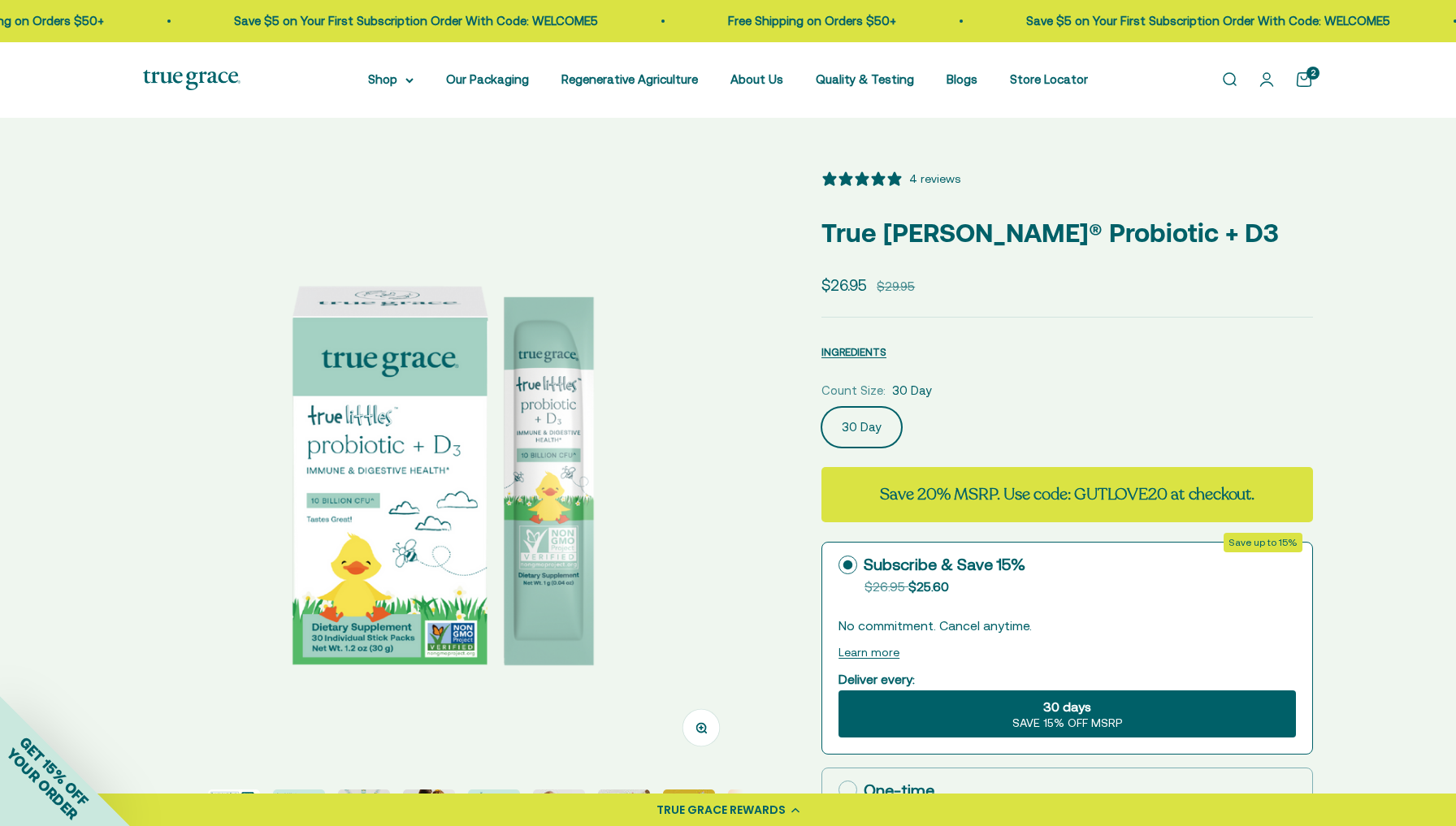
click at [793, 809] on icon at bounding box center [795, 810] width 8 height 5
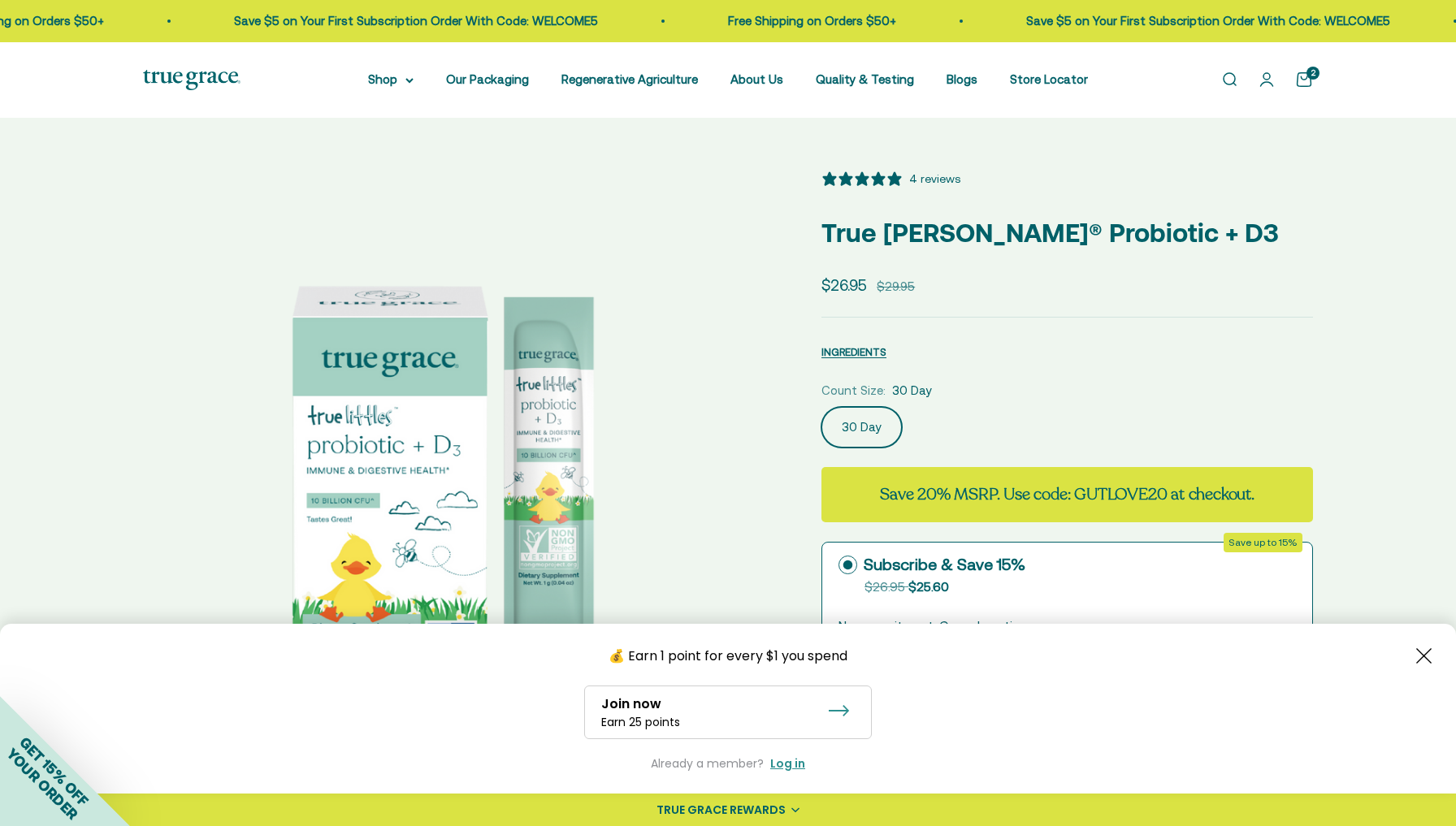
click at [790, 765] on div "Log in" at bounding box center [788, 764] width 35 height 17
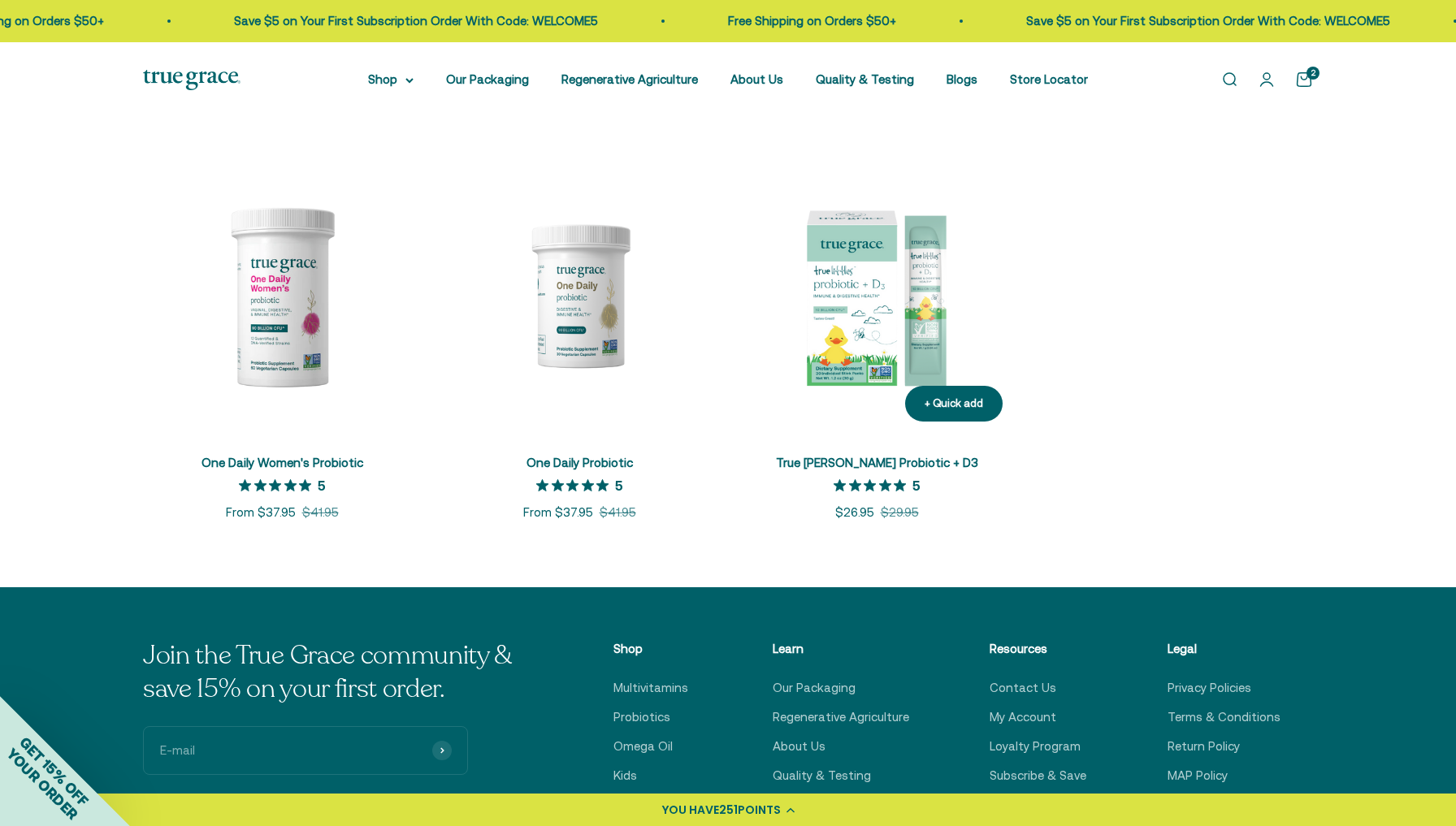
scroll to position [313, 0]
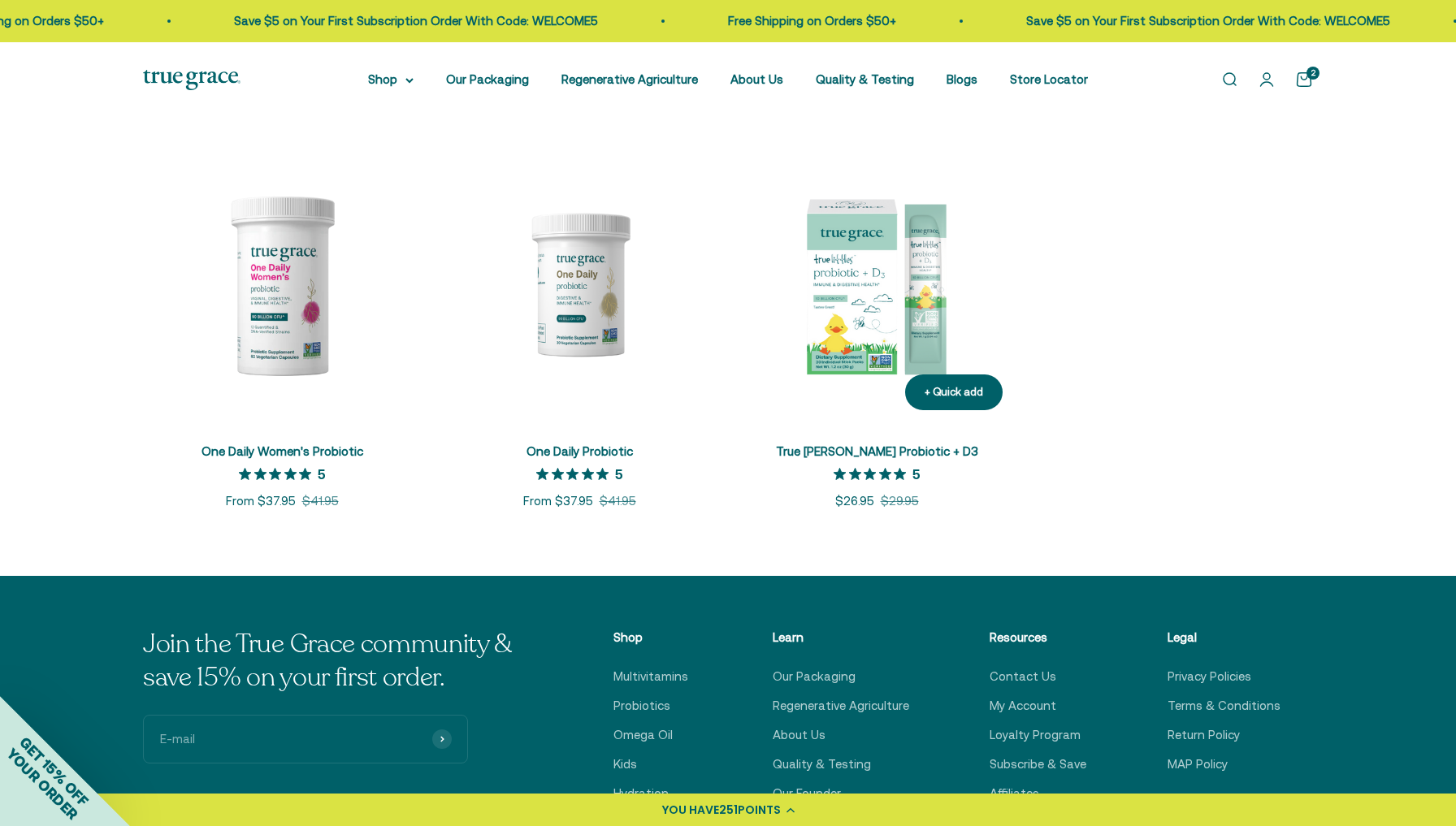
click at [869, 351] on img at bounding box center [876, 284] width 278 height 278
